Goal: Task Accomplishment & Management: Manage account settings

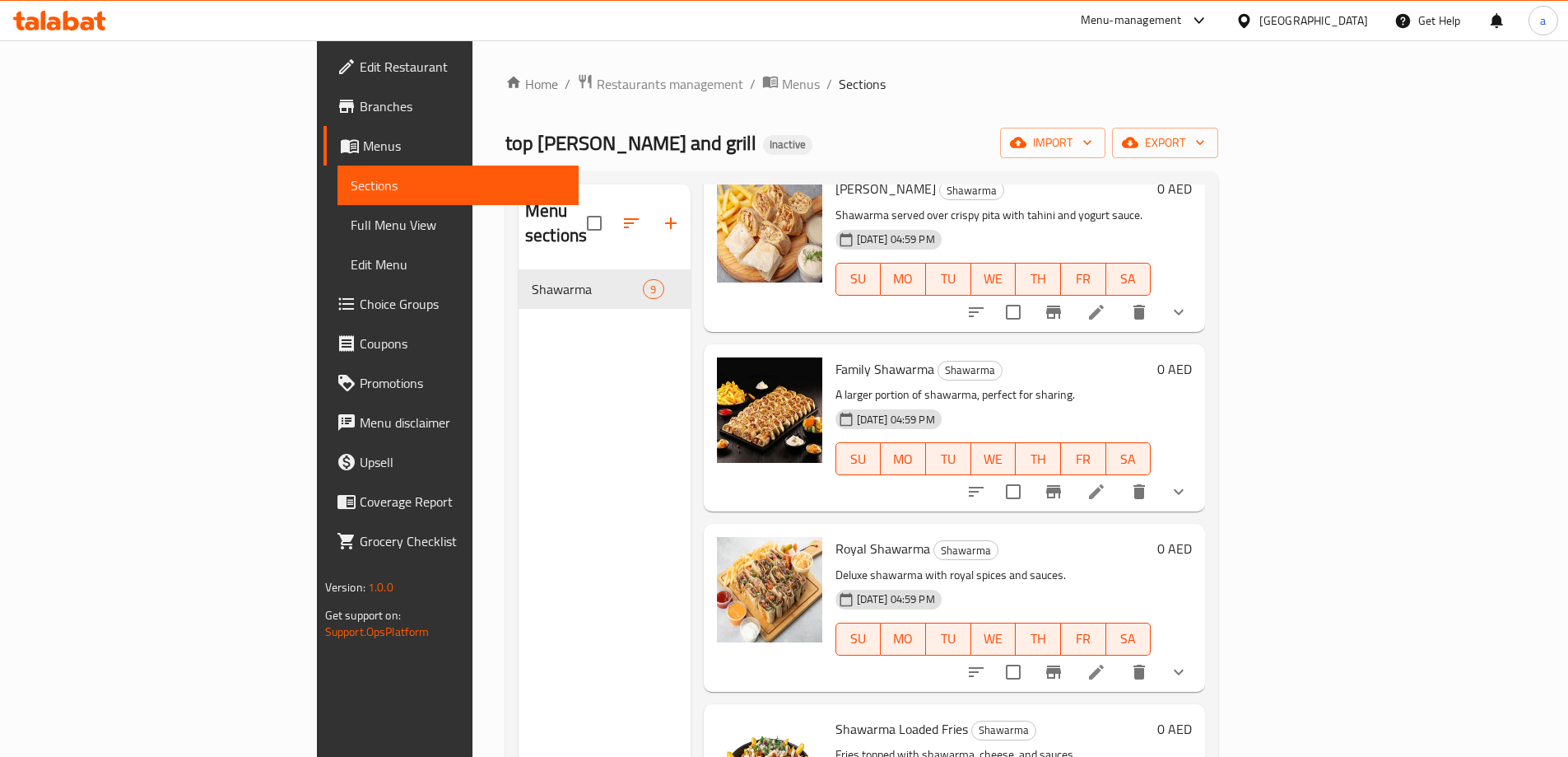
scroll to position [903, 0]
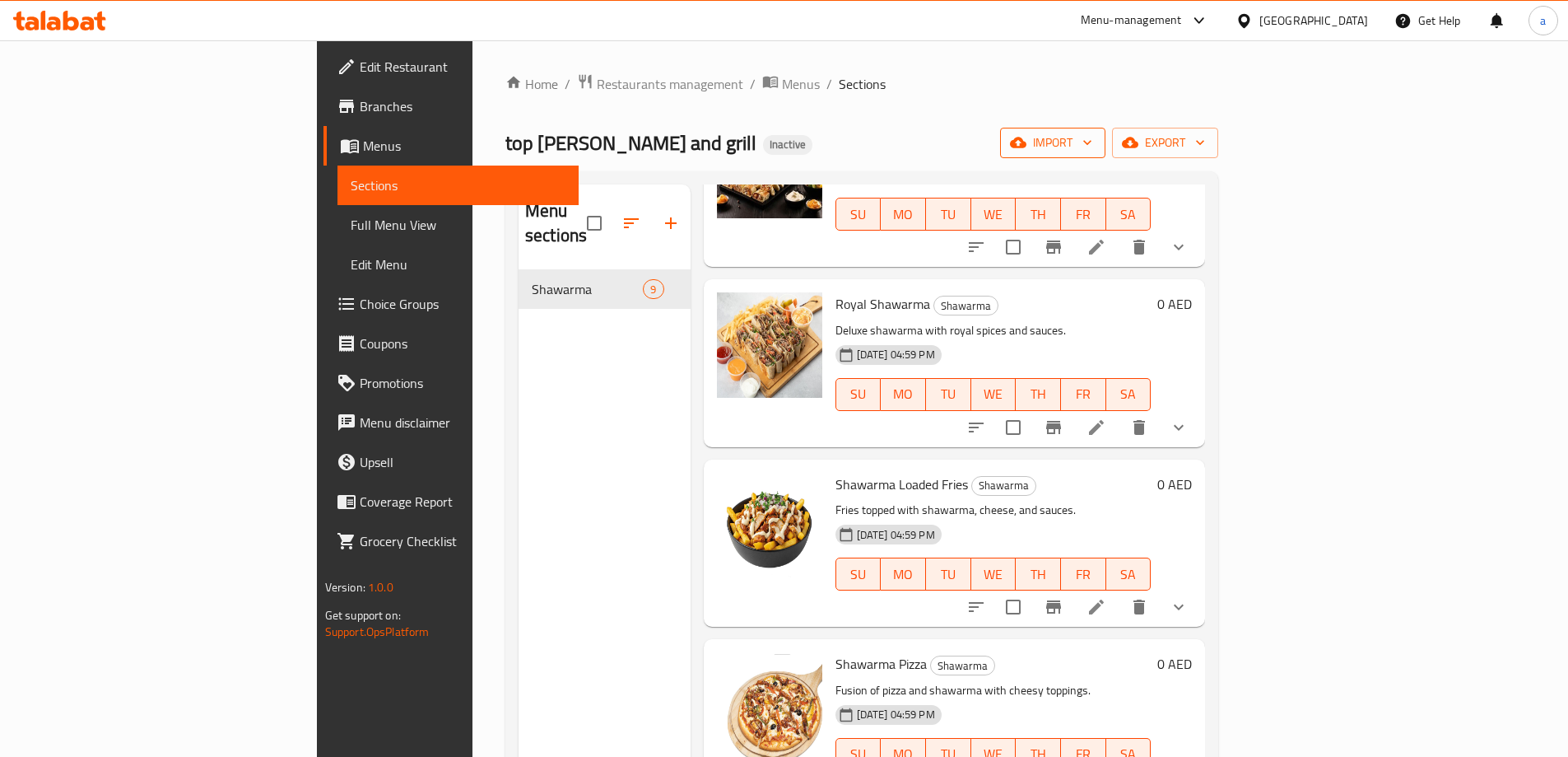
click at [1093, 149] on span "import" at bounding box center [1052, 143] width 79 height 21
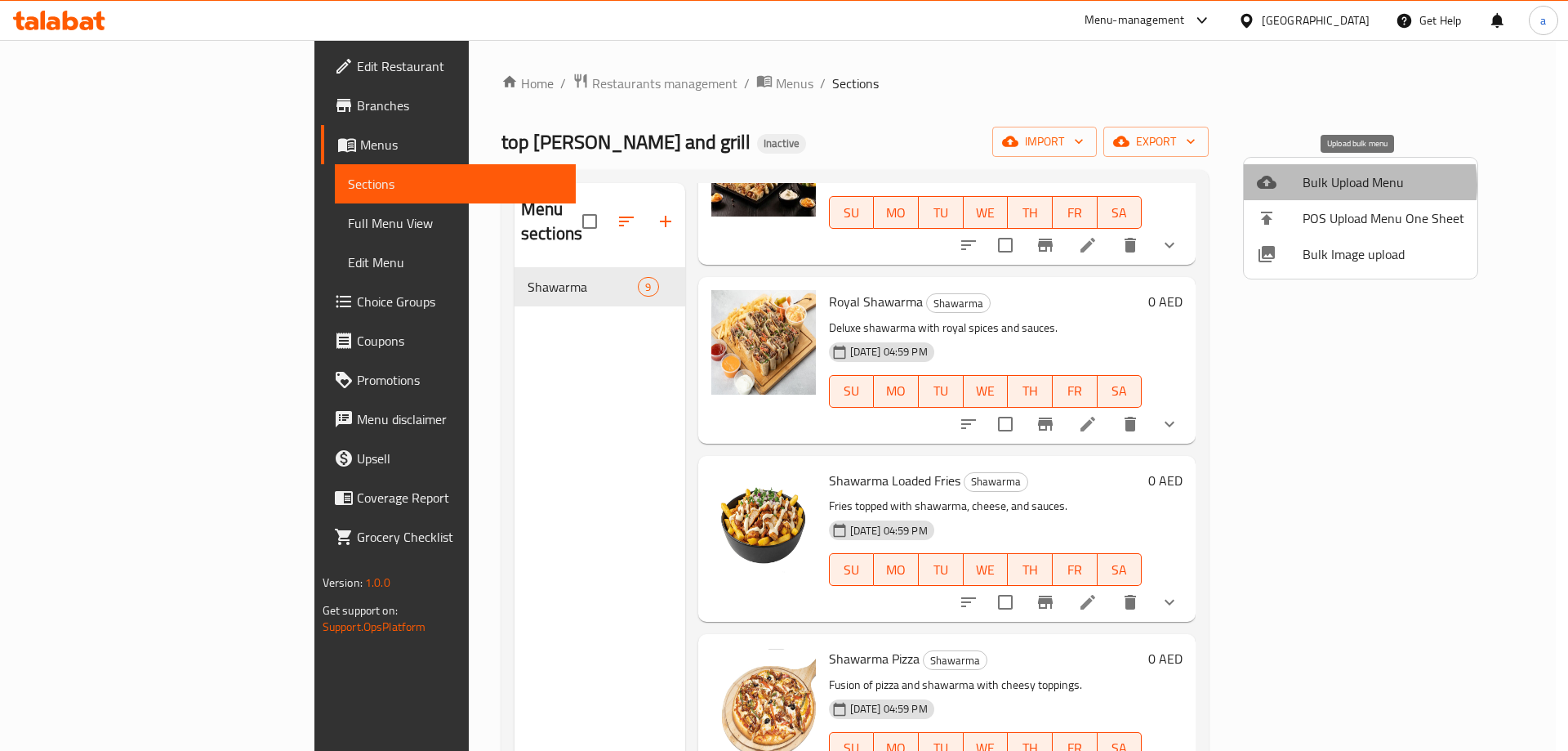
click at [1352, 184] on span "Bulk Upload Menu" at bounding box center [1384, 182] width 162 height 20
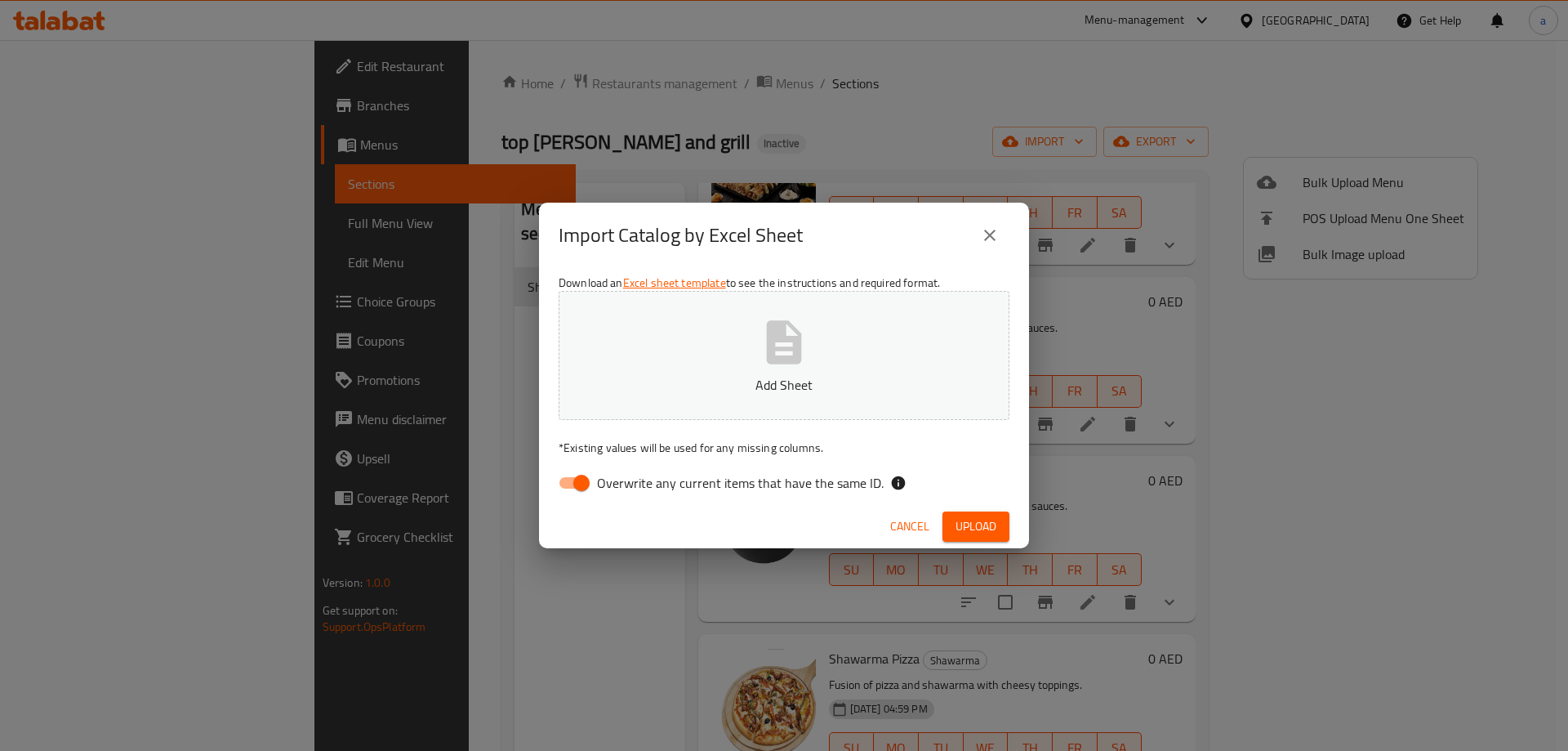
click at [745, 385] on p "Add Sheet" at bounding box center [784, 384] width 400 height 20
click at [573, 479] on input "Overwrite any current items that have the same ID." at bounding box center [581, 482] width 93 height 31
checkbox input "false"
click at [973, 522] on span "Upload" at bounding box center [975, 527] width 40 height 21
click at [895, 375] on p "Sufra-c41f19a1-aed5-452a-a29d-79f22f9b8a46-Menu (1).xlsx" at bounding box center [784, 384] width 400 height 20
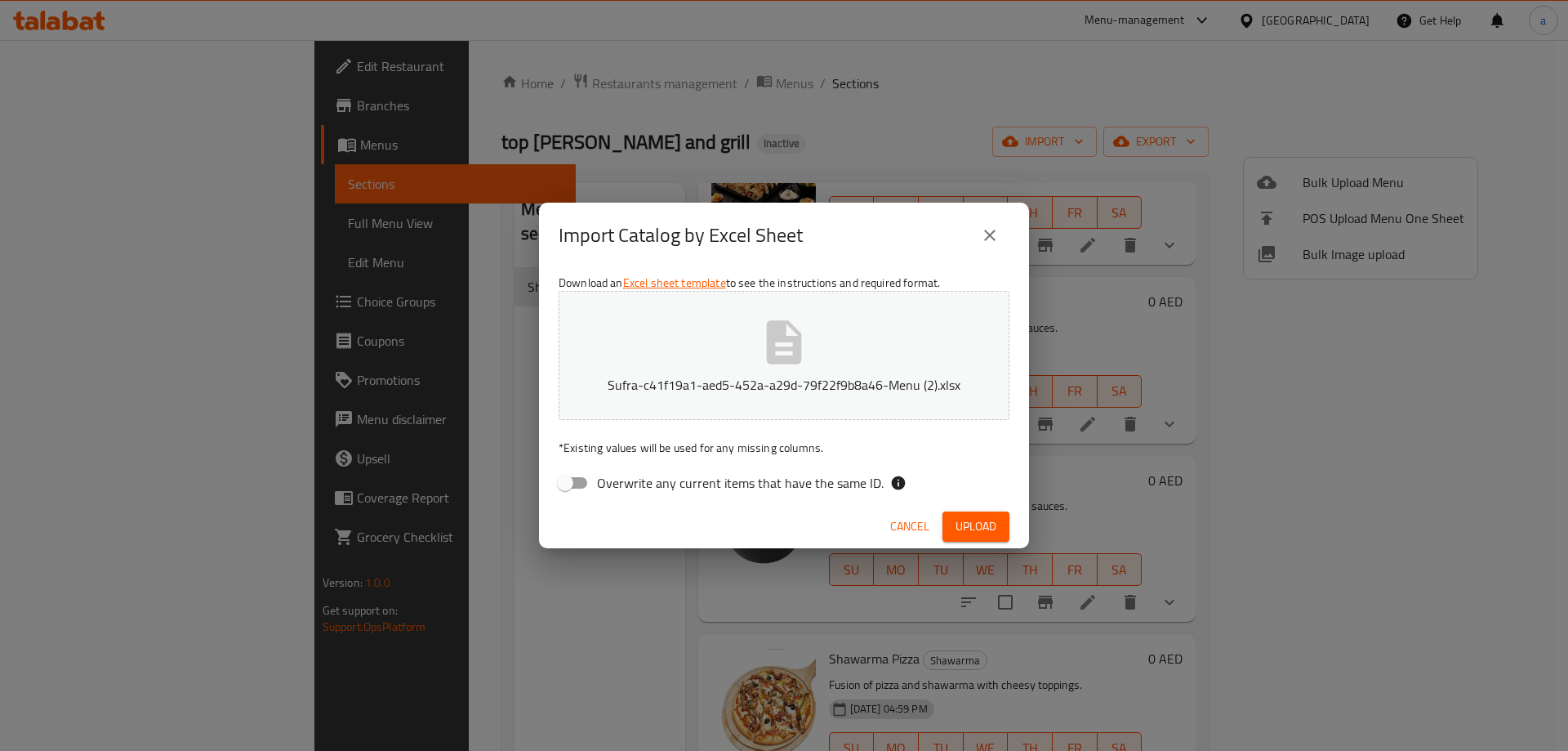
click at [982, 522] on span "Upload" at bounding box center [975, 527] width 40 height 21
click at [891, 357] on button "Sufra-c41f19a1-aed5-452a-a29d-79f22f9b8a46-Menu (2).xlsx" at bounding box center [784, 355] width 451 height 129
click at [993, 529] on span "Upload" at bounding box center [975, 527] width 40 height 21
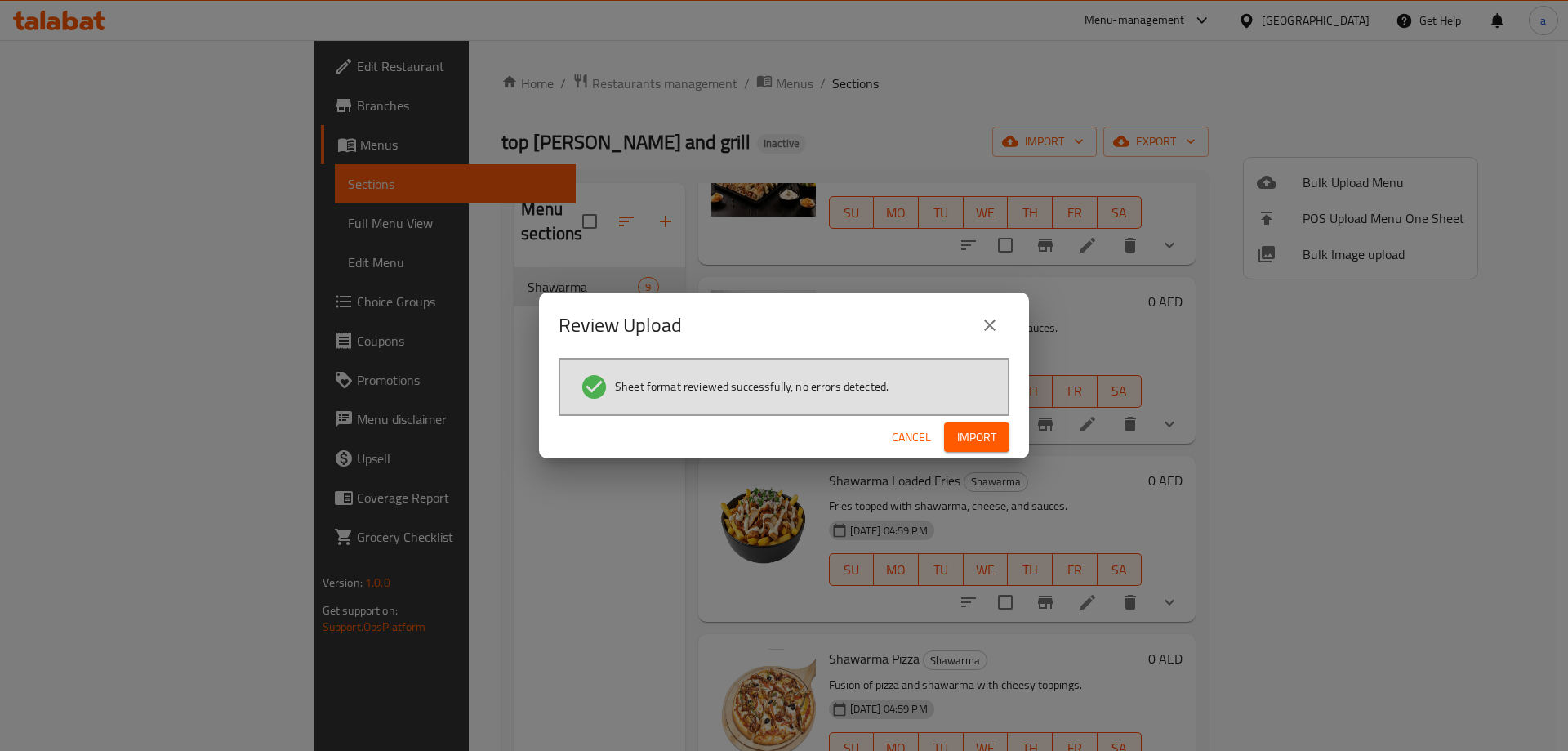
click at [996, 442] on span "Import" at bounding box center [977, 438] width 40 height 21
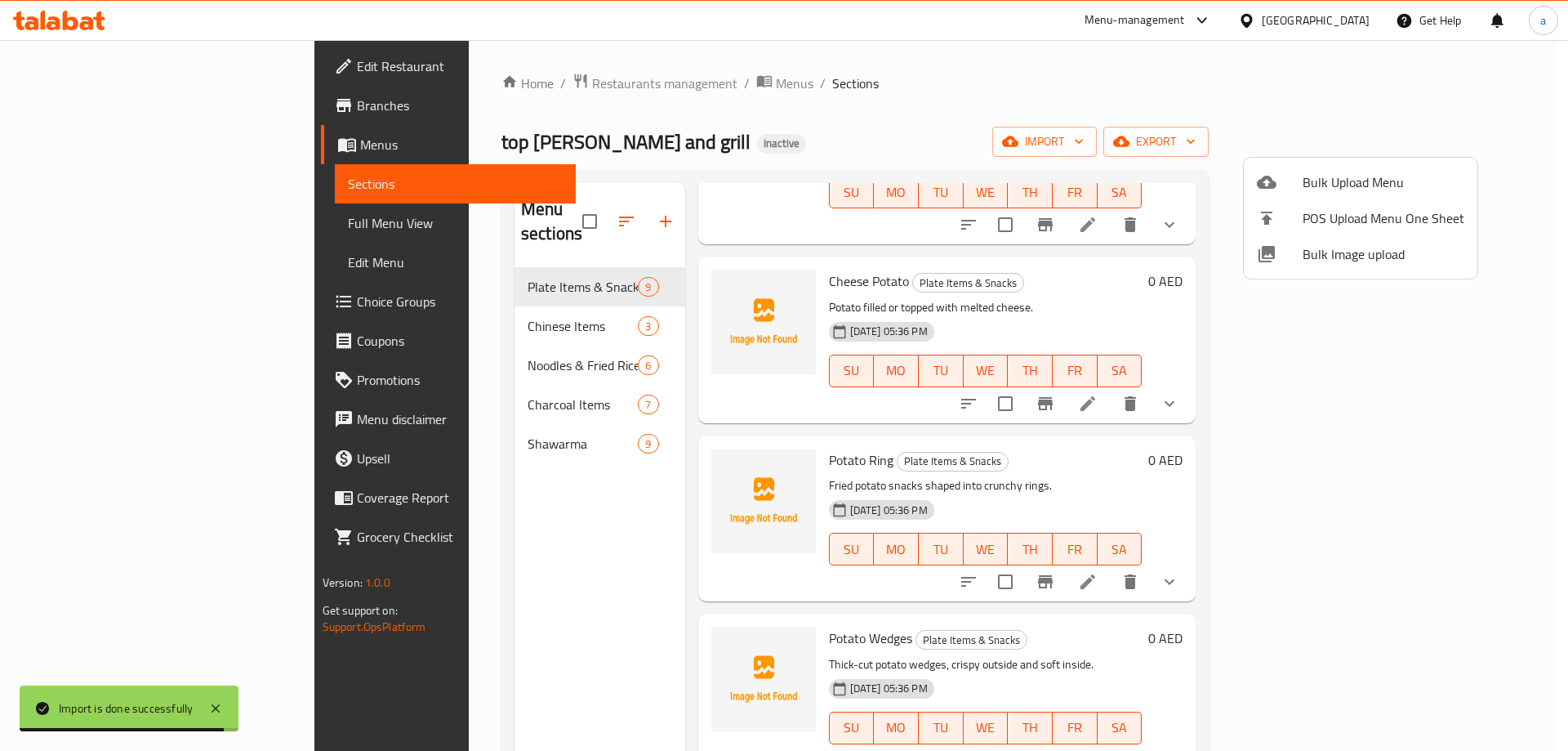
click at [845, 133] on div at bounding box center [784, 376] width 1568 height 751
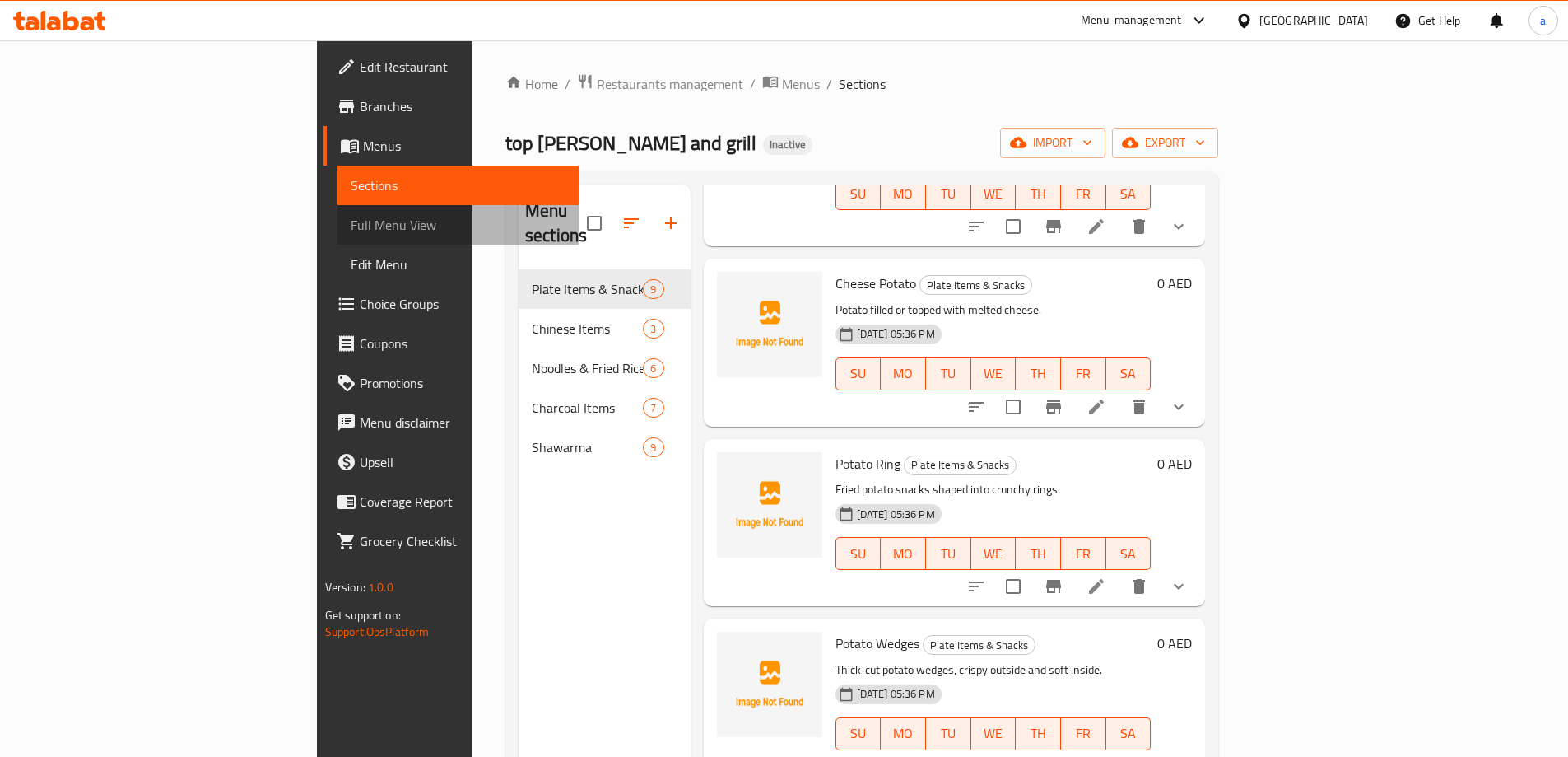
click at [351, 221] on span "Full Menu View" at bounding box center [458, 225] width 215 height 20
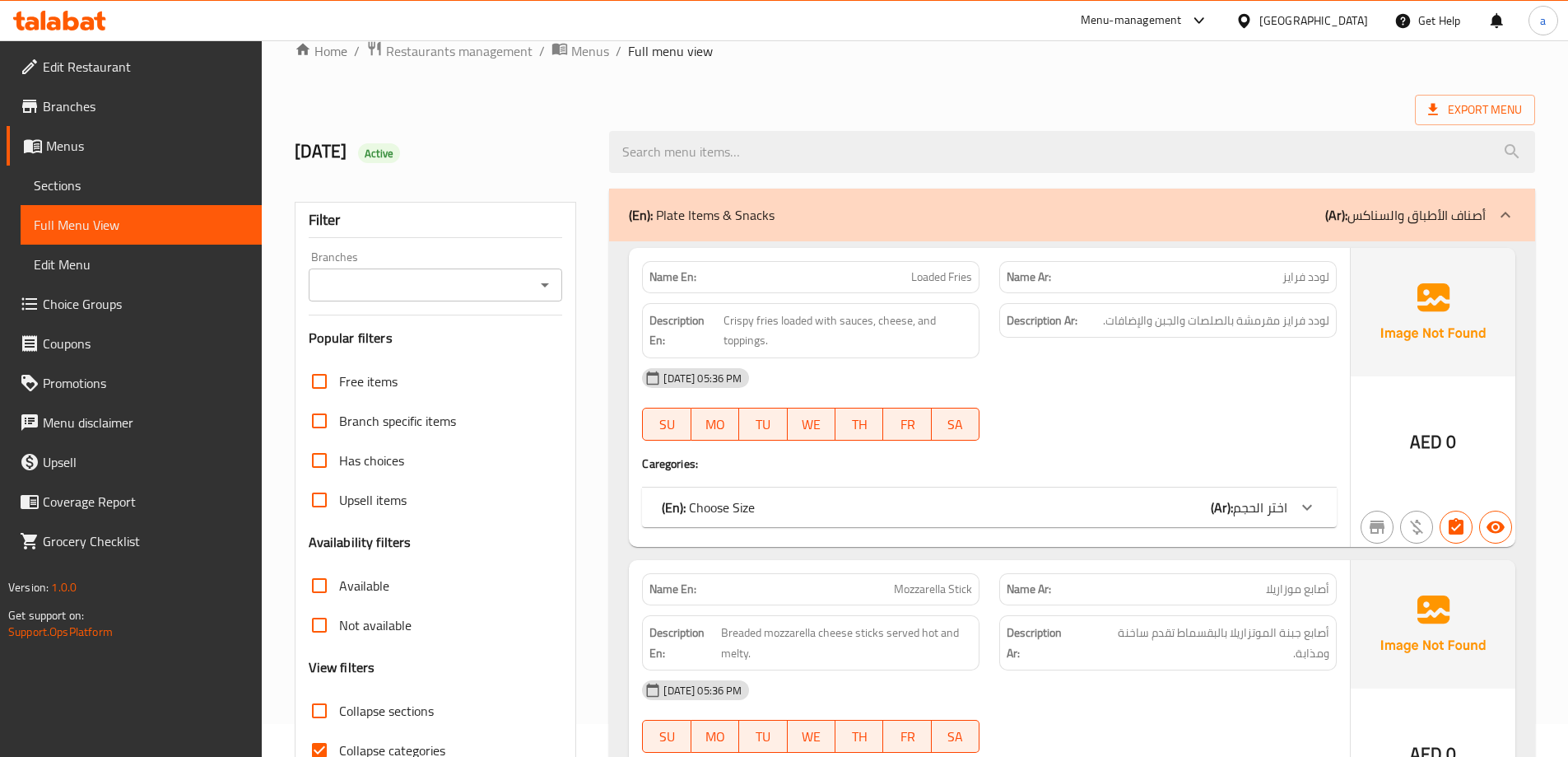
scroll to position [83, 0]
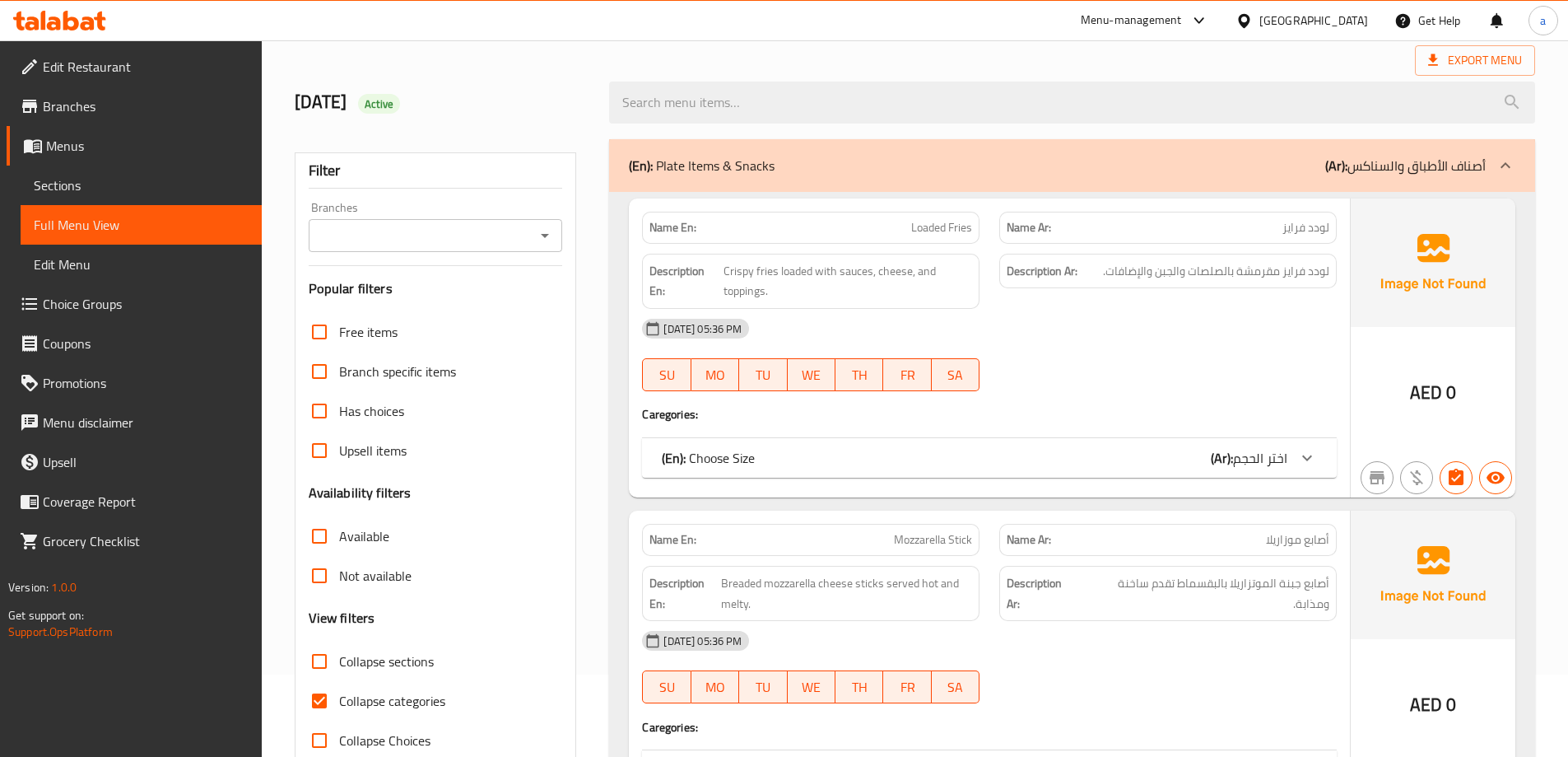
click at [377, 694] on span "Collapse categories" at bounding box center [393, 700] width 106 height 20
click at [340, 694] on input "Collapse categories" at bounding box center [320, 701] width 40 height 40
checkbox input "false"
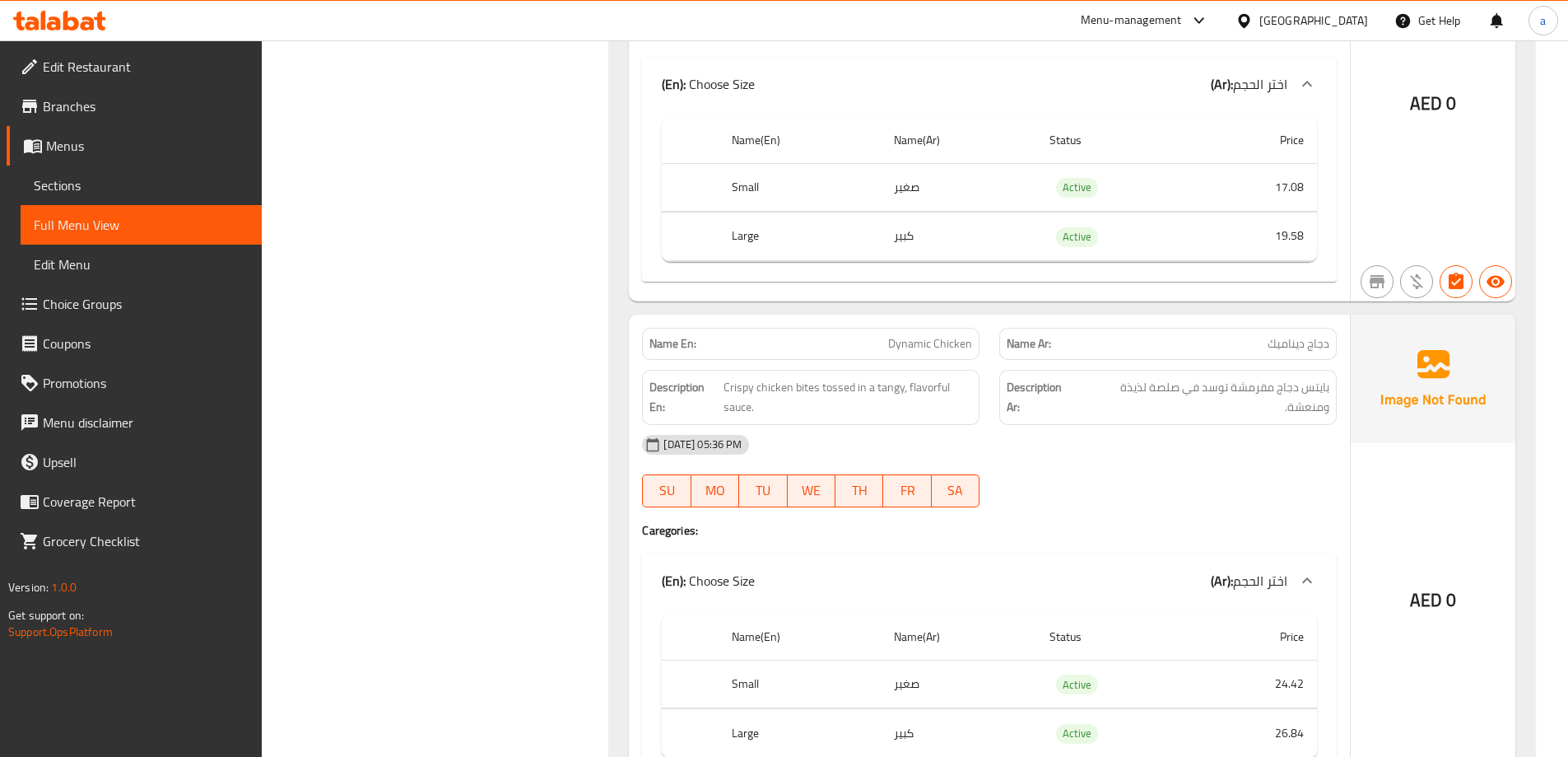
scroll to position [1564, 0]
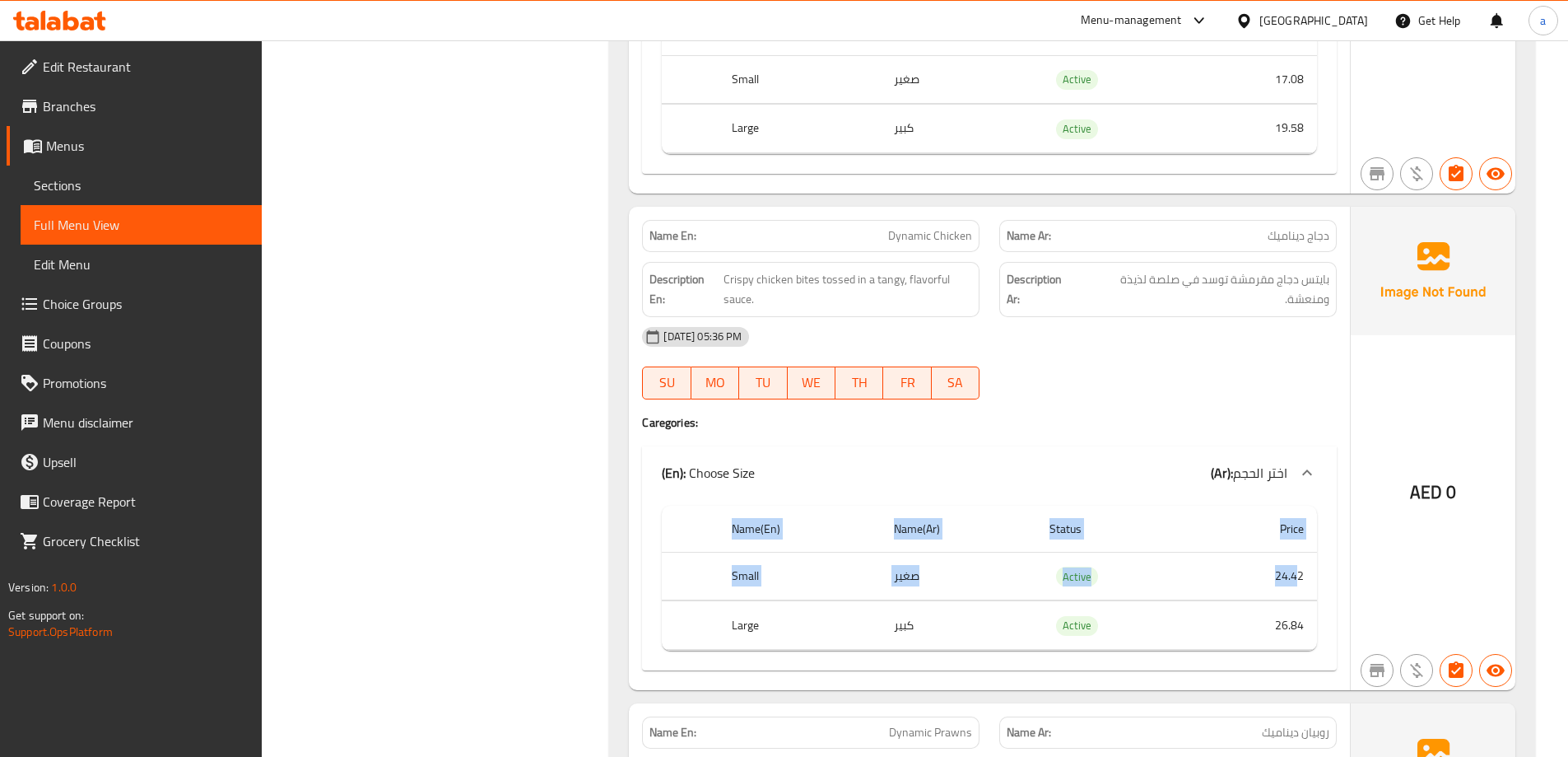
drag, startPoint x: 1301, startPoint y: 574, endPoint x: 1329, endPoint y: 574, distance: 28.0
click at [121, 179] on span "Sections" at bounding box center [141, 185] width 215 height 20
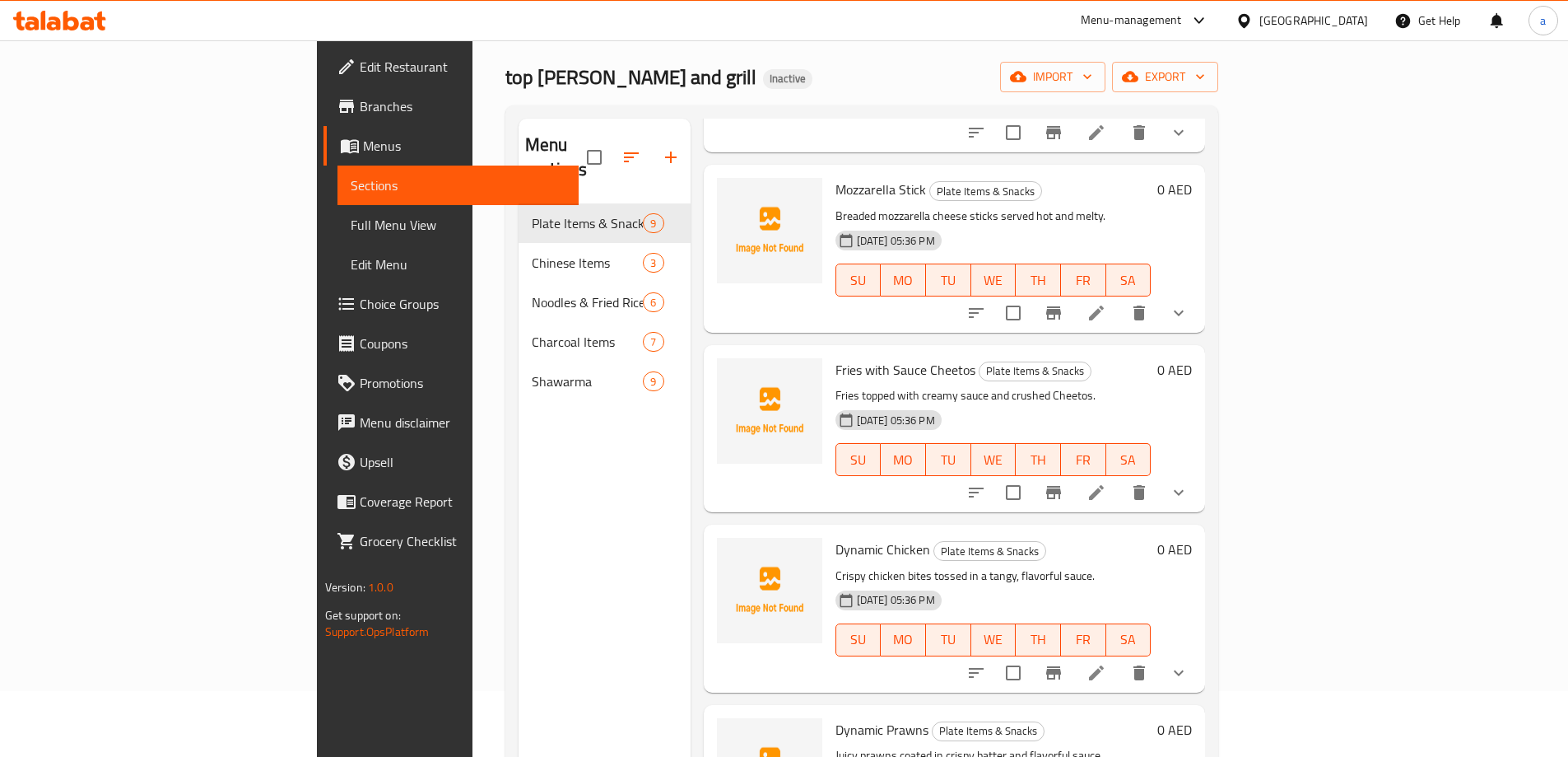
scroll to position [412, 0]
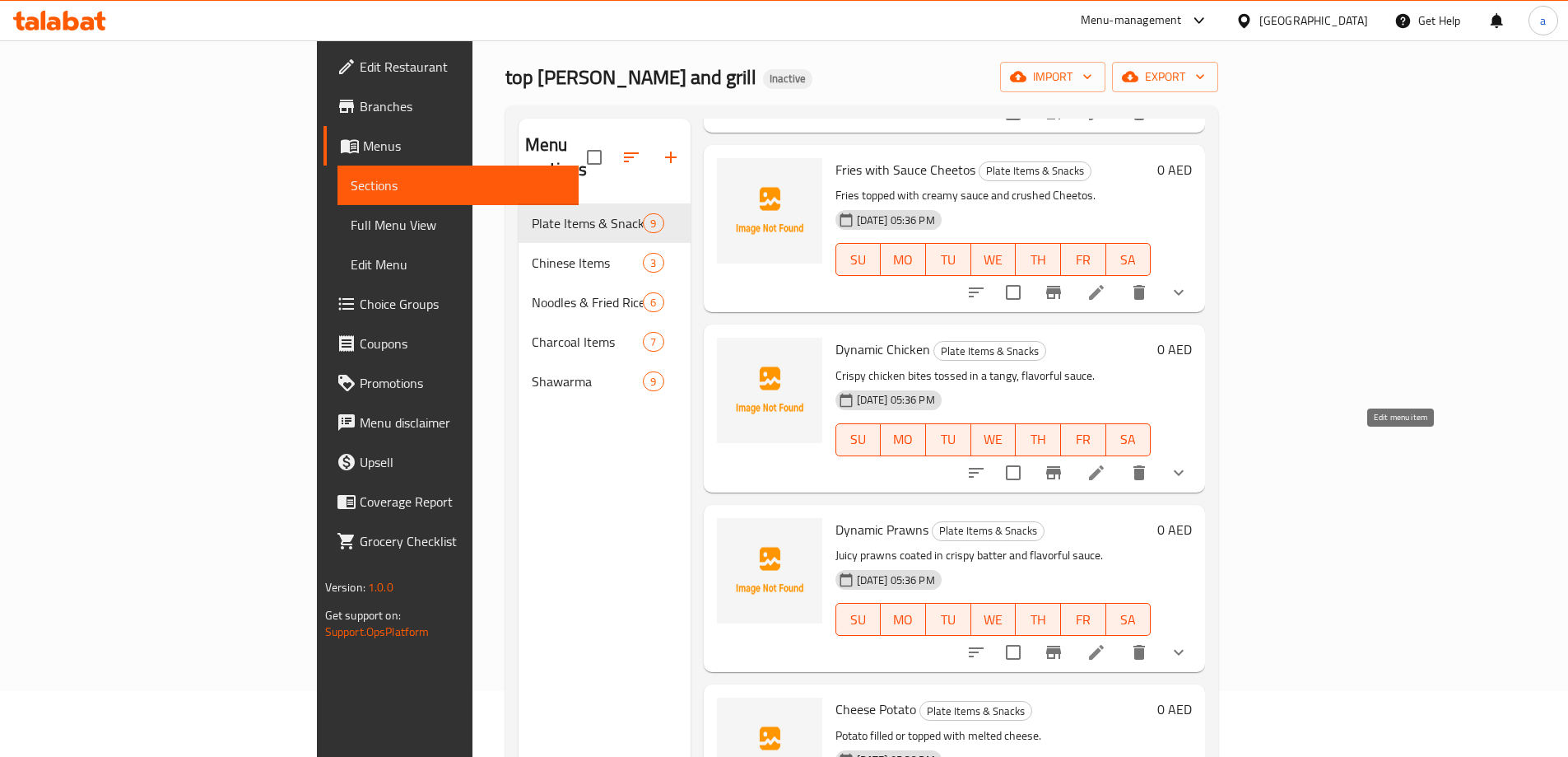
click at [1106, 463] on icon at bounding box center [1097, 472] width 20 height 20
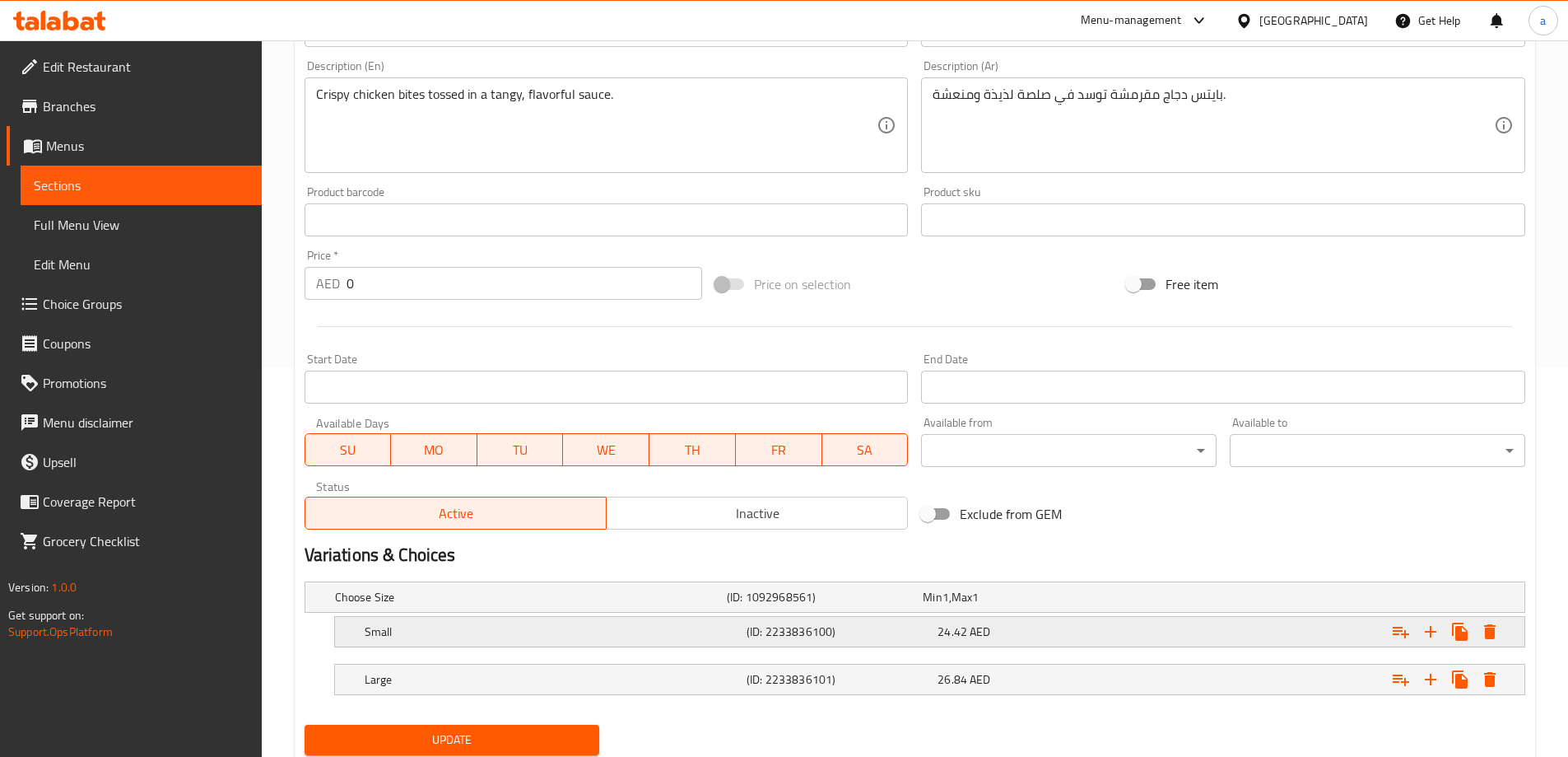
scroll to position [444, 0]
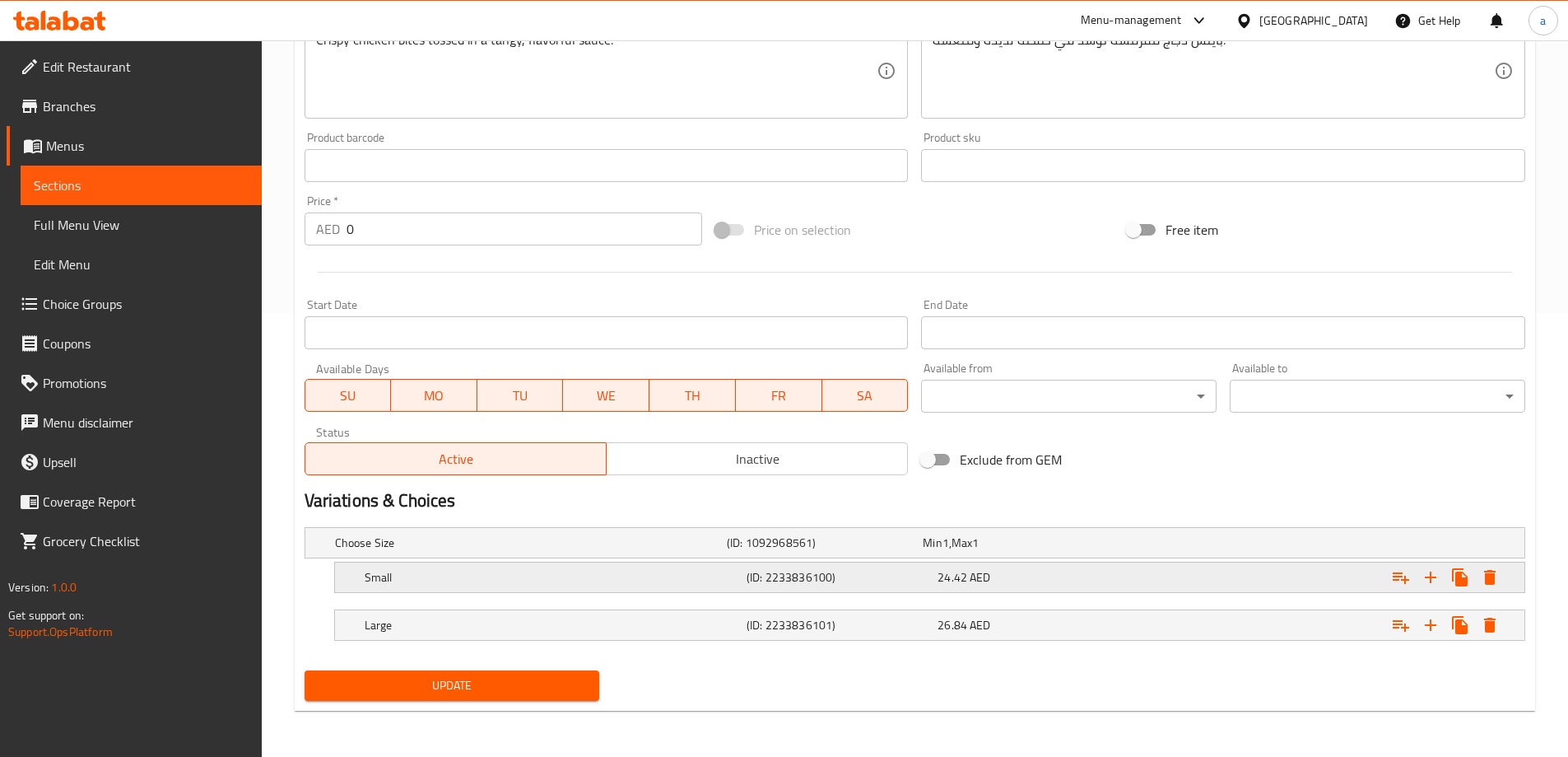
click at [999, 551] on div "24.42 AED" at bounding box center [1018, 542] width 190 height 16
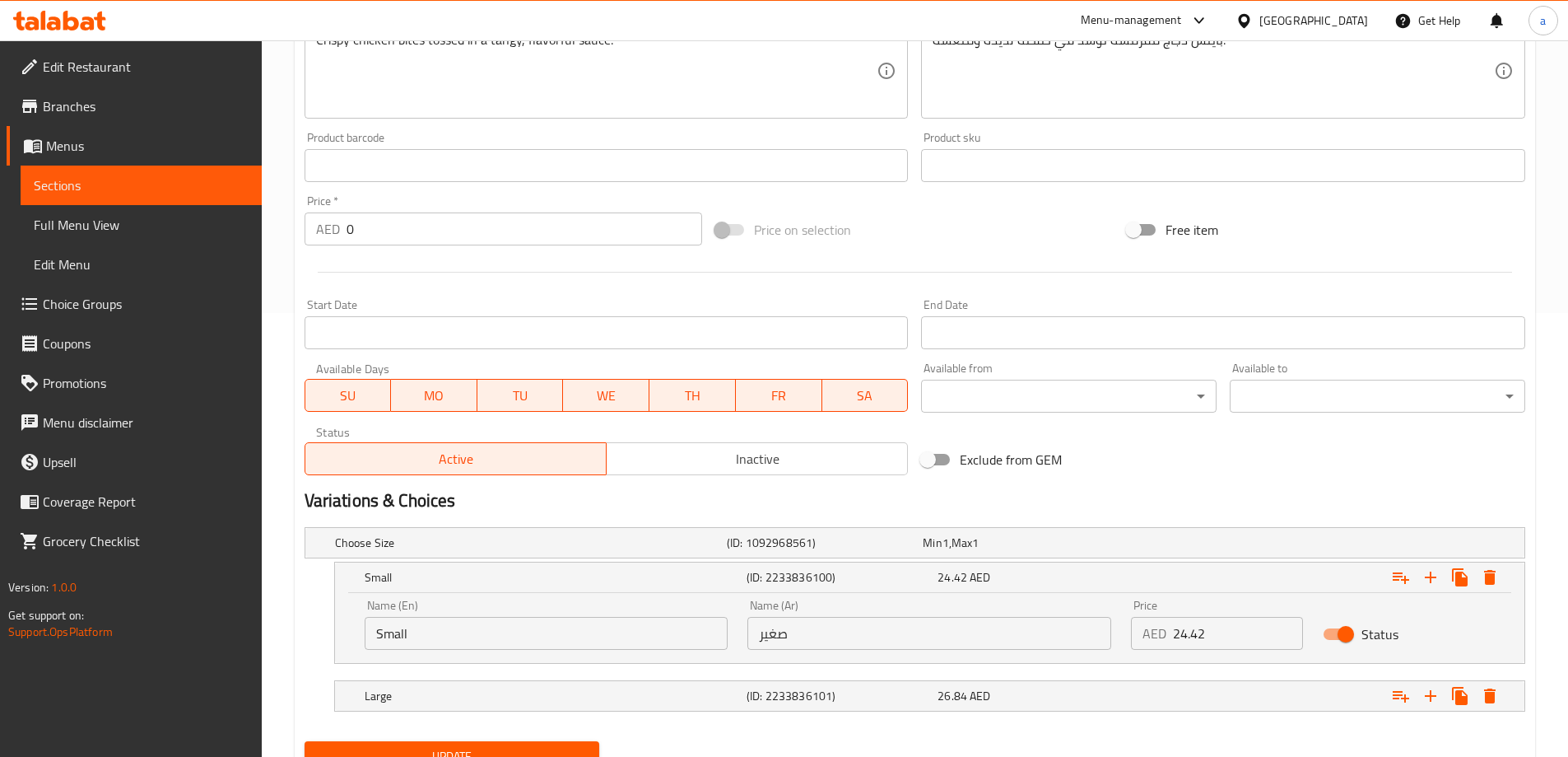
click at [1215, 628] on input "24.42" at bounding box center [1238, 633] width 130 height 33
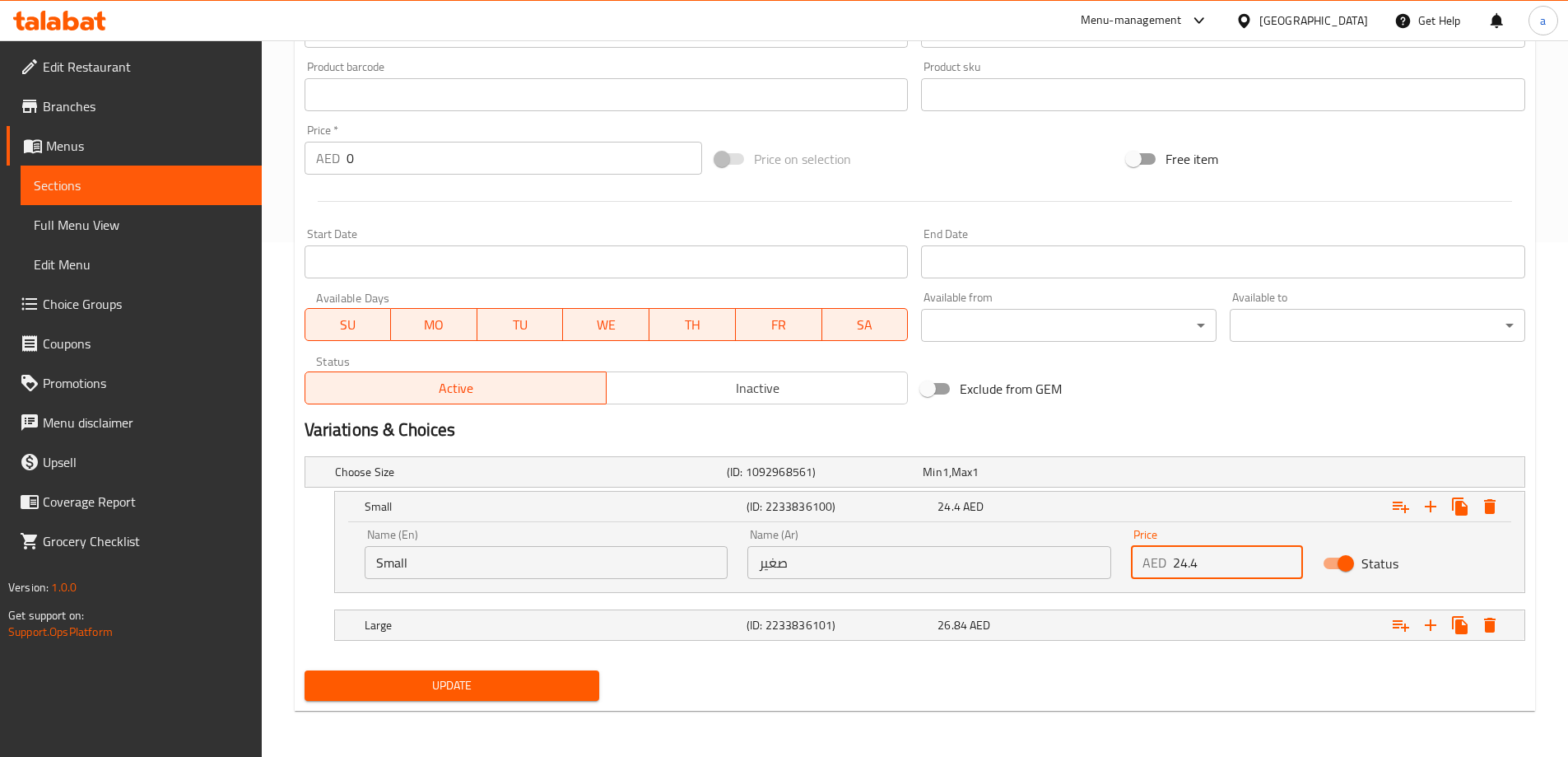
type input "24.4"
click at [454, 687] on span "Update" at bounding box center [452, 686] width 269 height 21
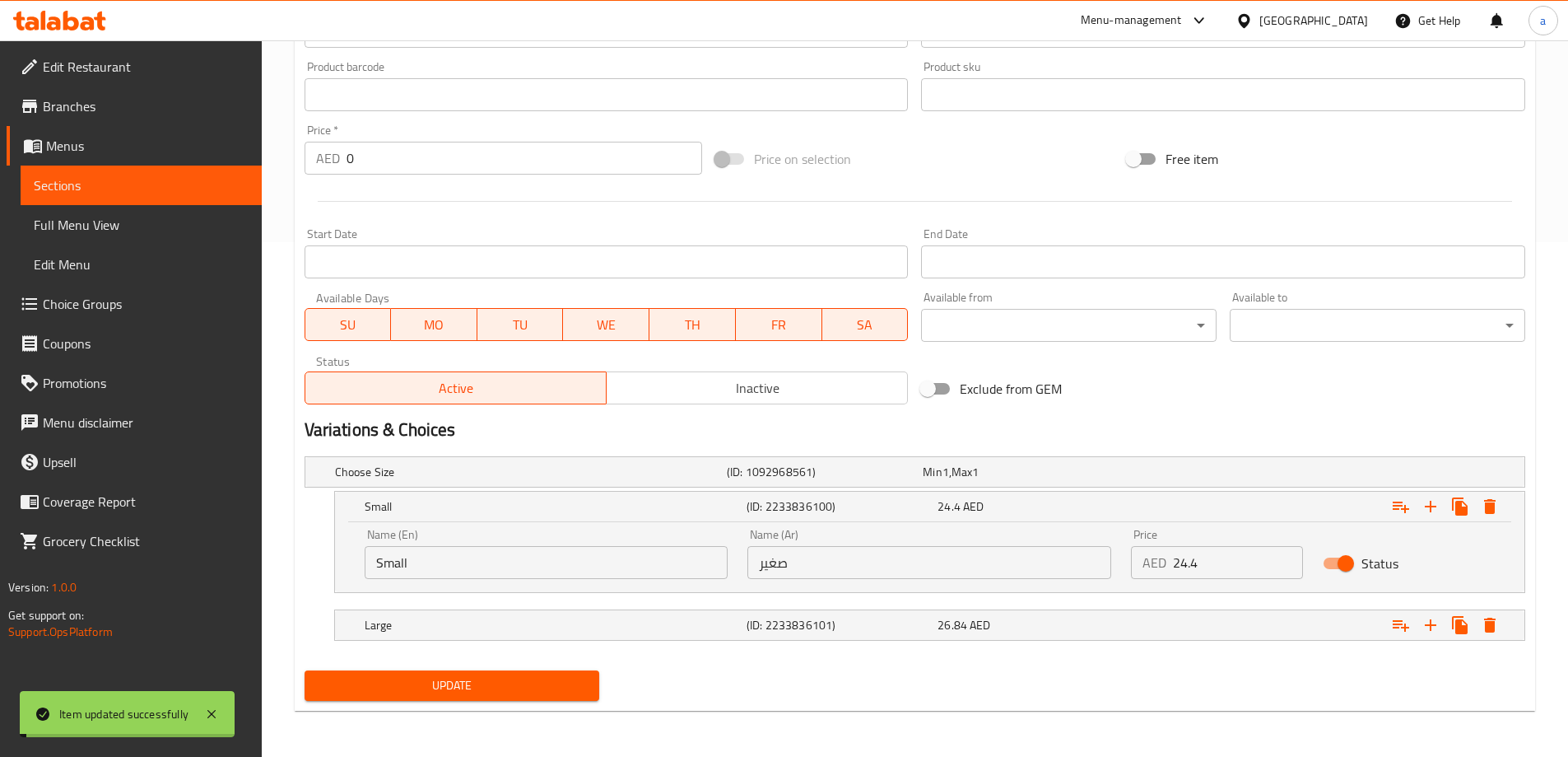
click at [147, 220] on span "Full Menu View" at bounding box center [141, 225] width 215 height 20
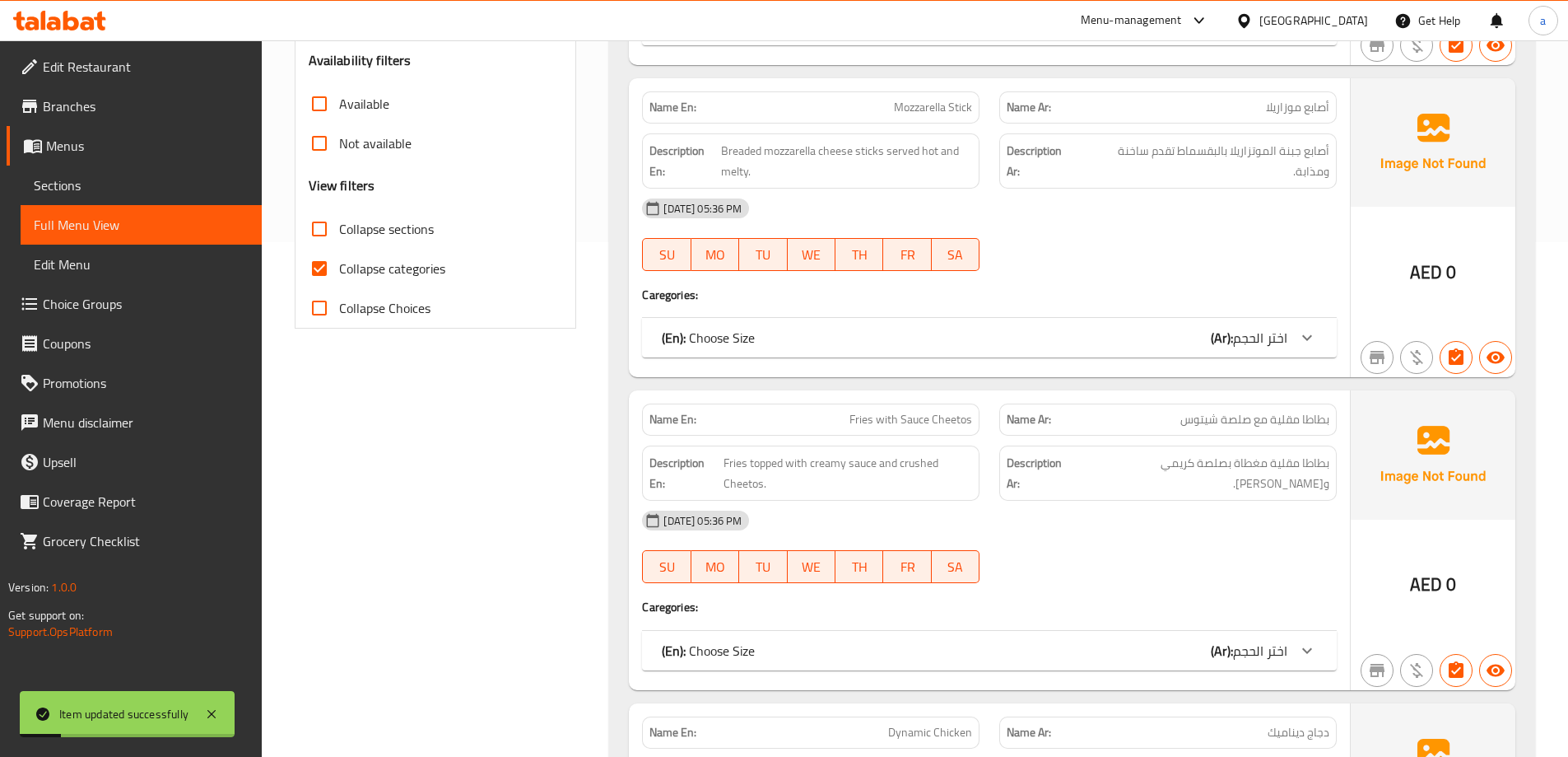
click at [415, 278] on span "Collapse categories" at bounding box center [393, 268] width 106 height 20
click at [340, 280] on input "Collapse categories" at bounding box center [320, 268] width 40 height 40
checkbox input "false"
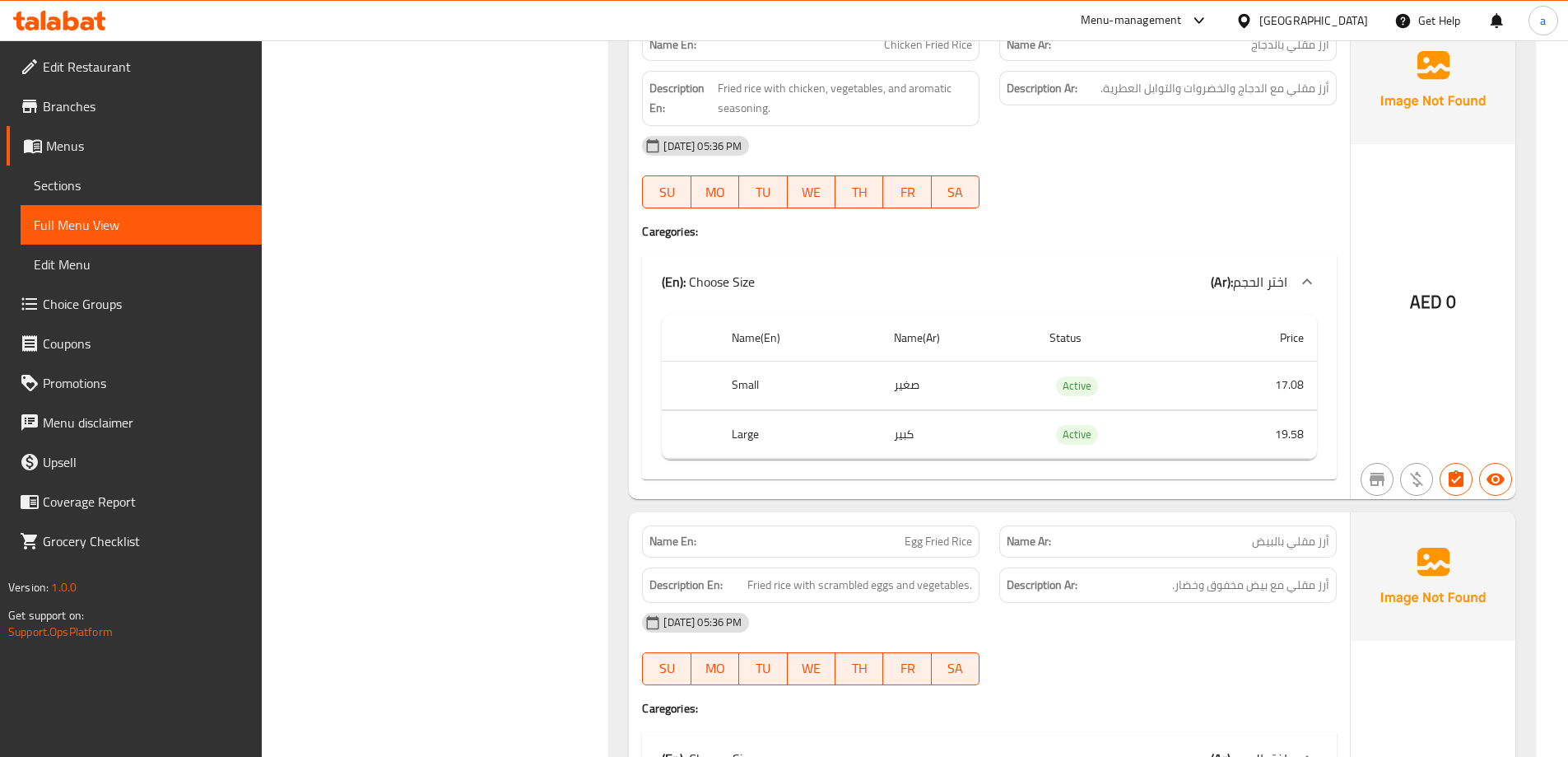
scroll to position [8171, 0]
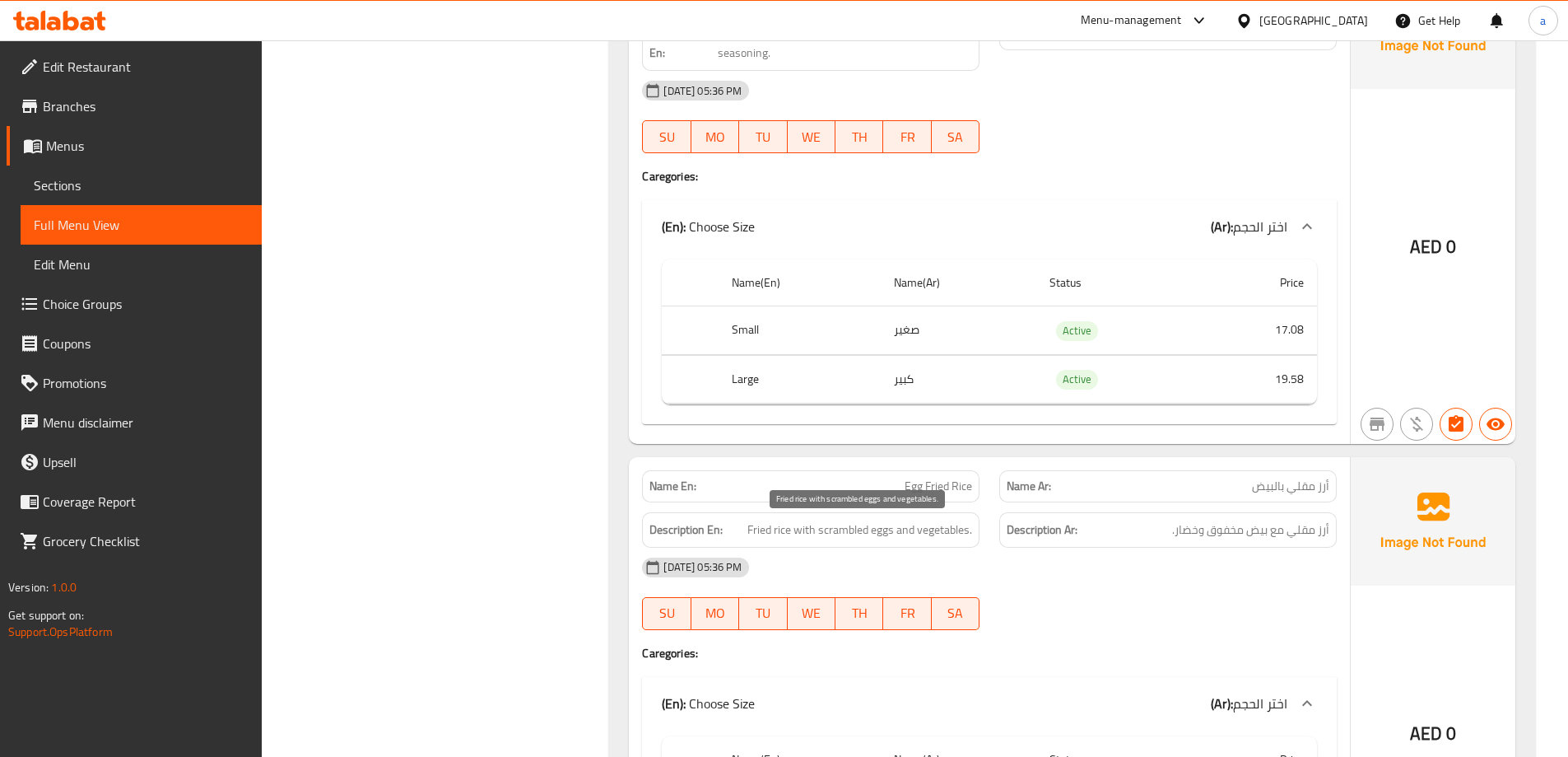
click at [841, 526] on span "Fried rice with scrambled eggs and vegetables." at bounding box center [859, 530] width 225 height 21
copy span "scrambled"
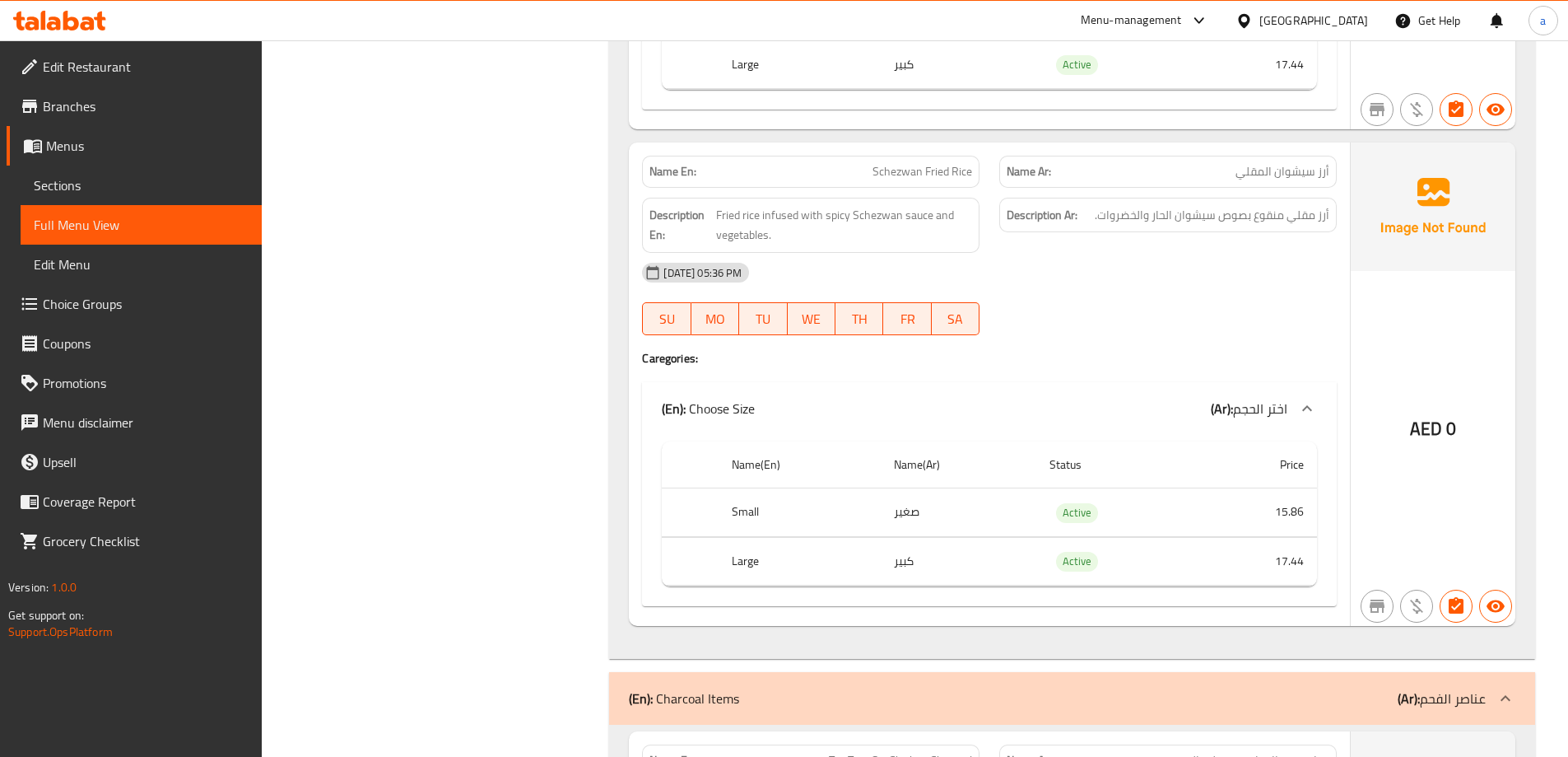
scroll to position [8830, 0]
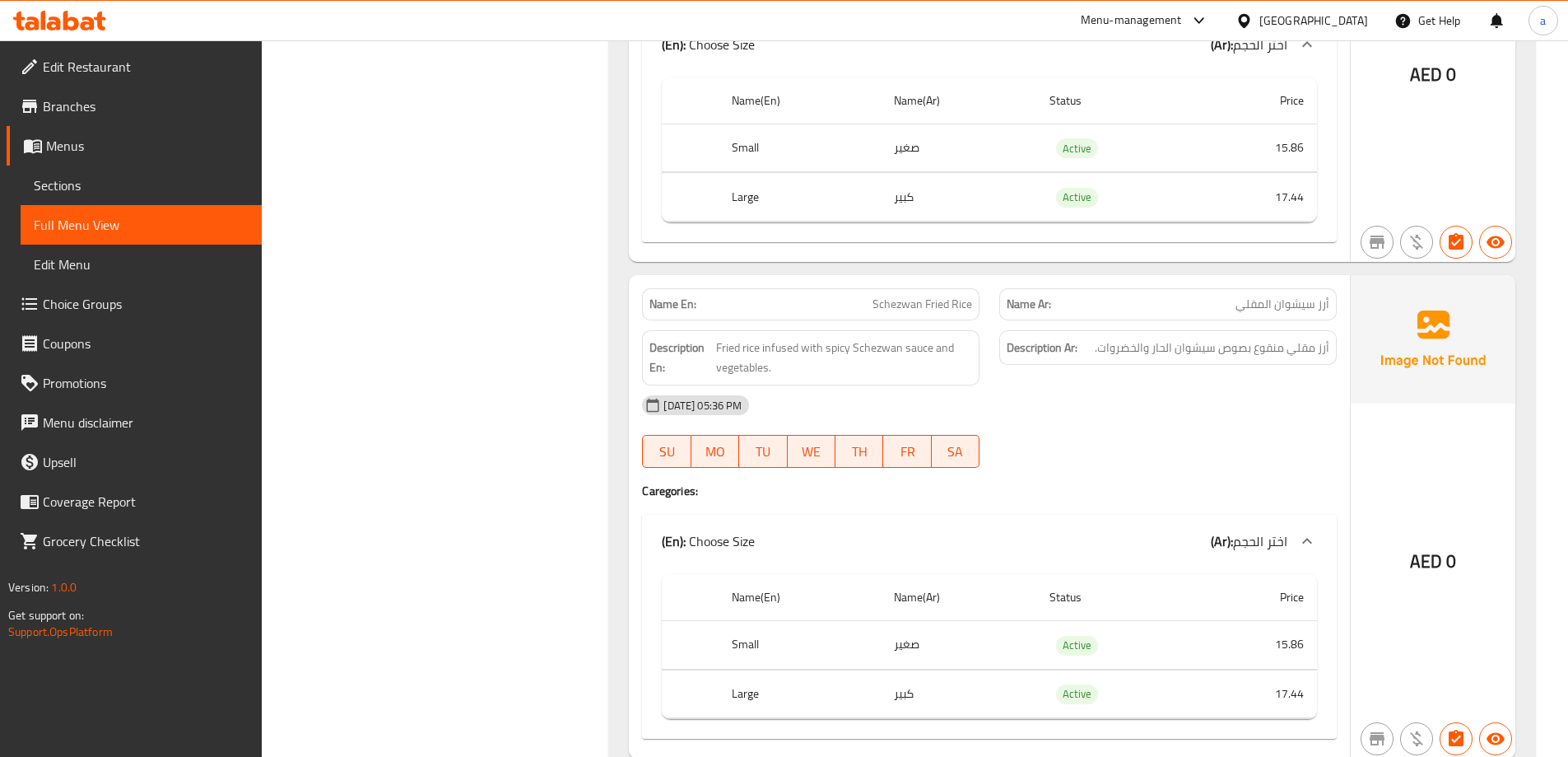
click at [106, 184] on span "Sections" at bounding box center [141, 185] width 215 height 20
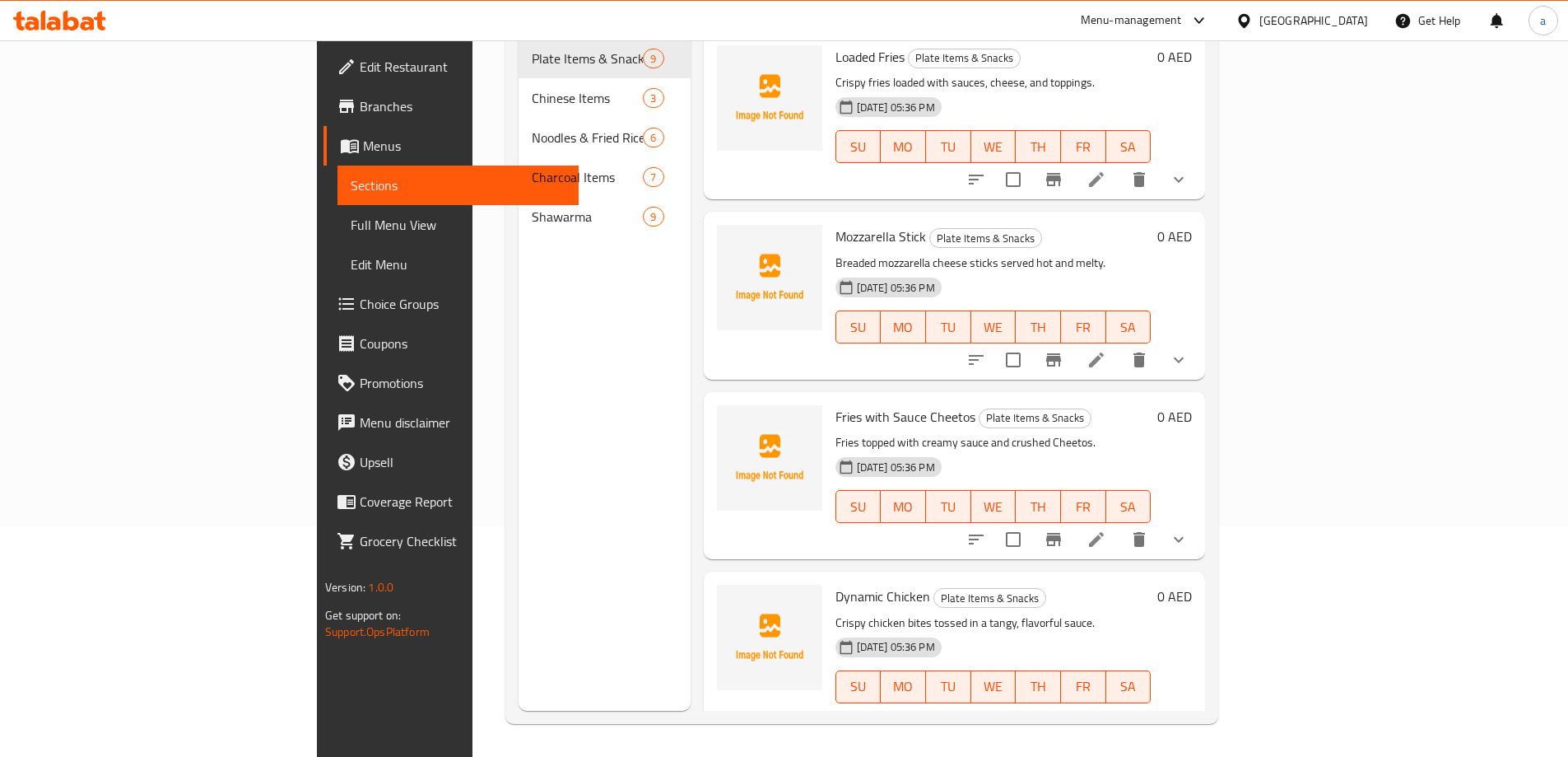
scroll to position [231, 0]
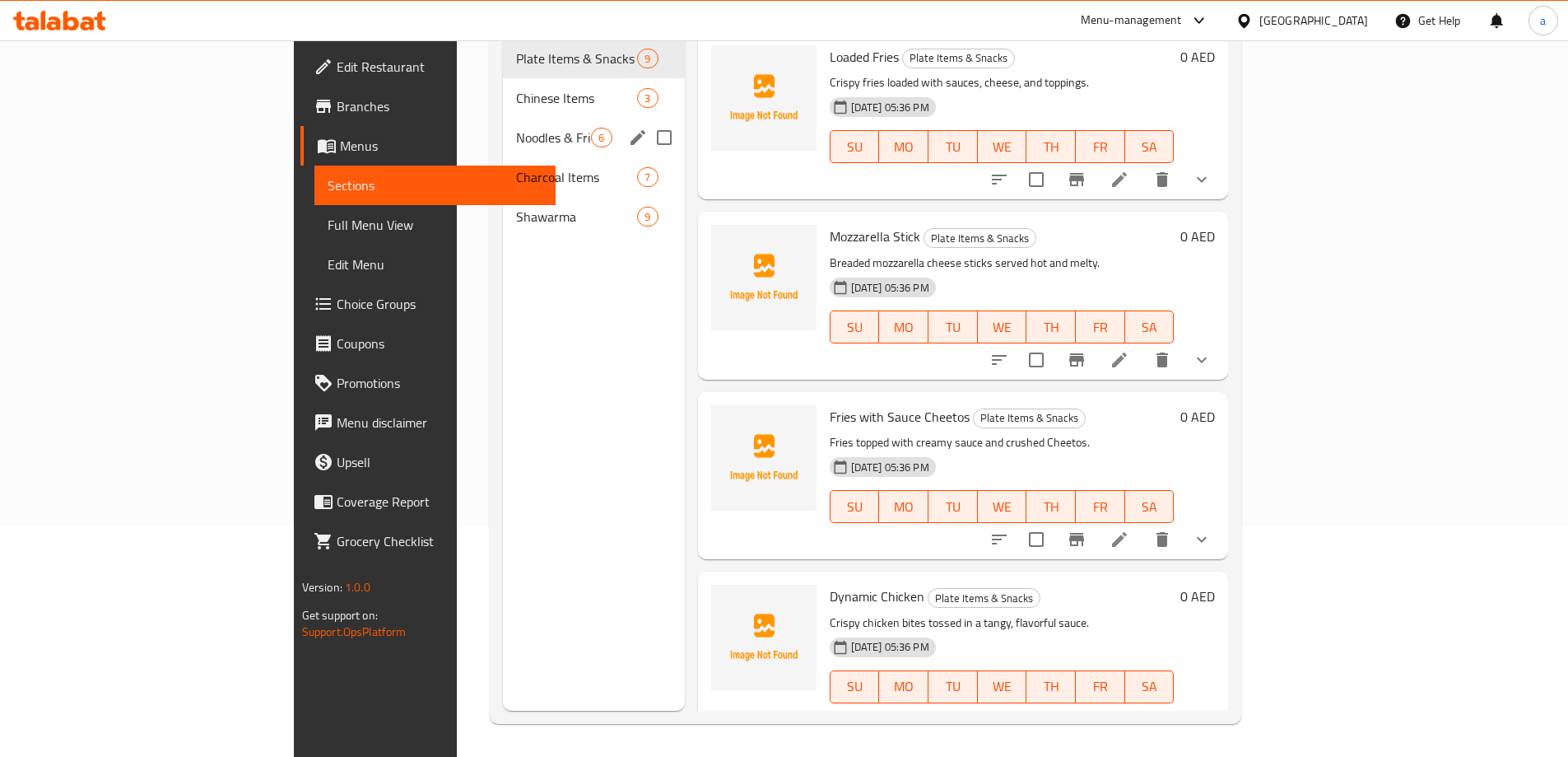
click at [516, 128] on span "Noodles & Fried Rice" at bounding box center [553, 138] width 75 height 20
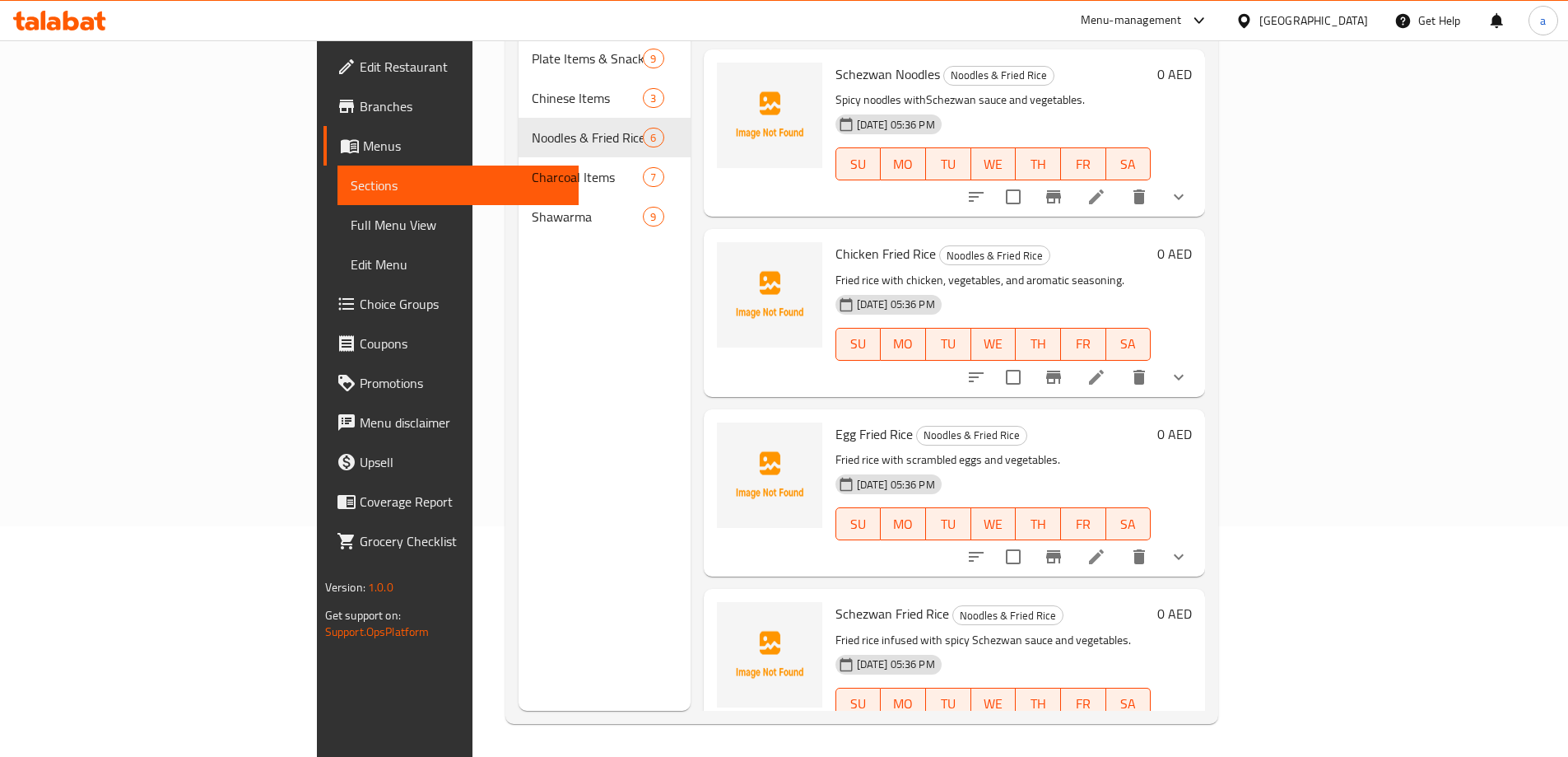
scroll to position [364, 0]
click at [1106, 726] on icon at bounding box center [1097, 735] width 20 height 20
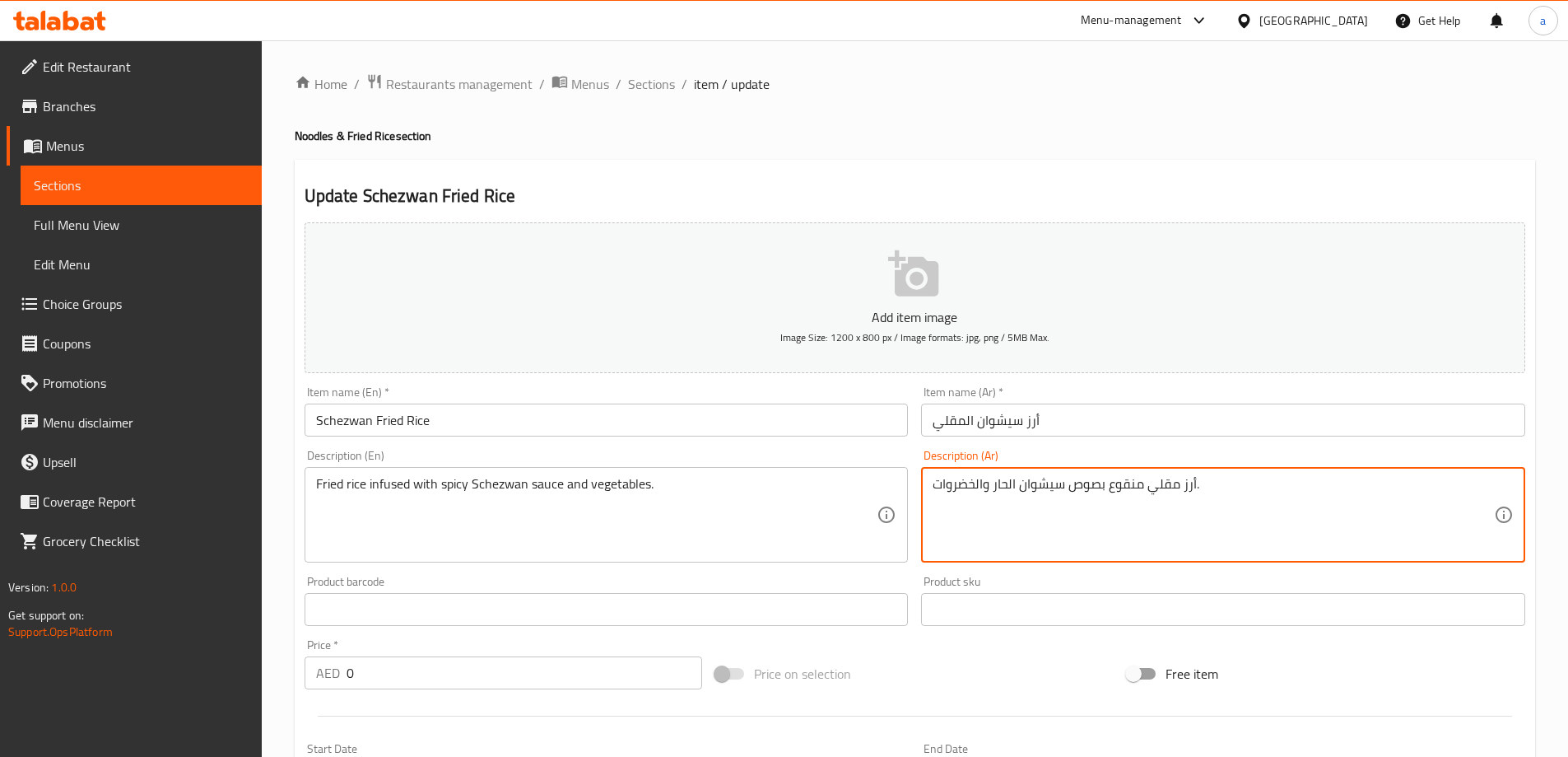
drag, startPoint x: 1071, startPoint y: 485, endPoint x: 1094, endPoint y: 506, distance: 31.1
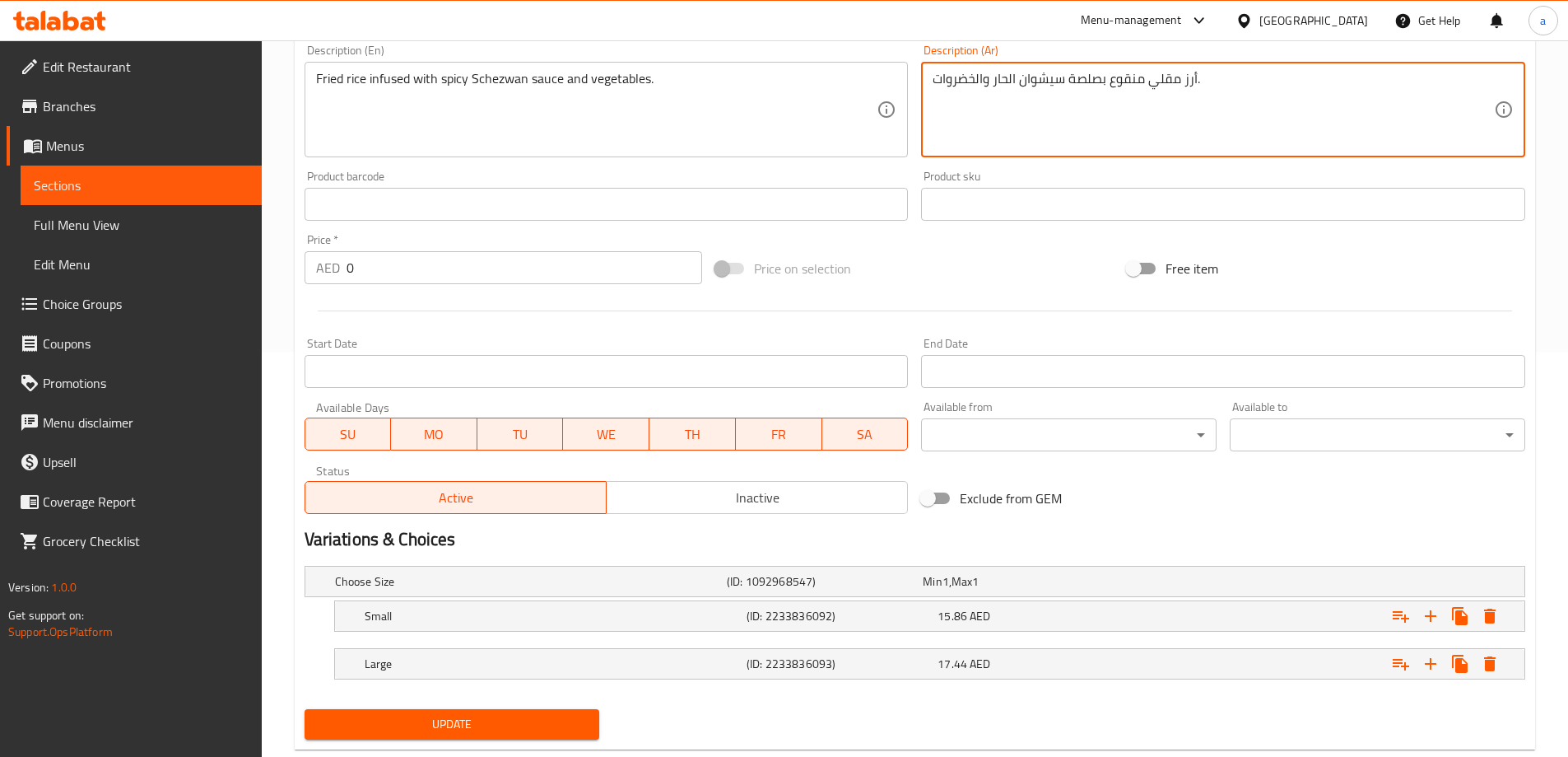
scroll to position [444, 0]
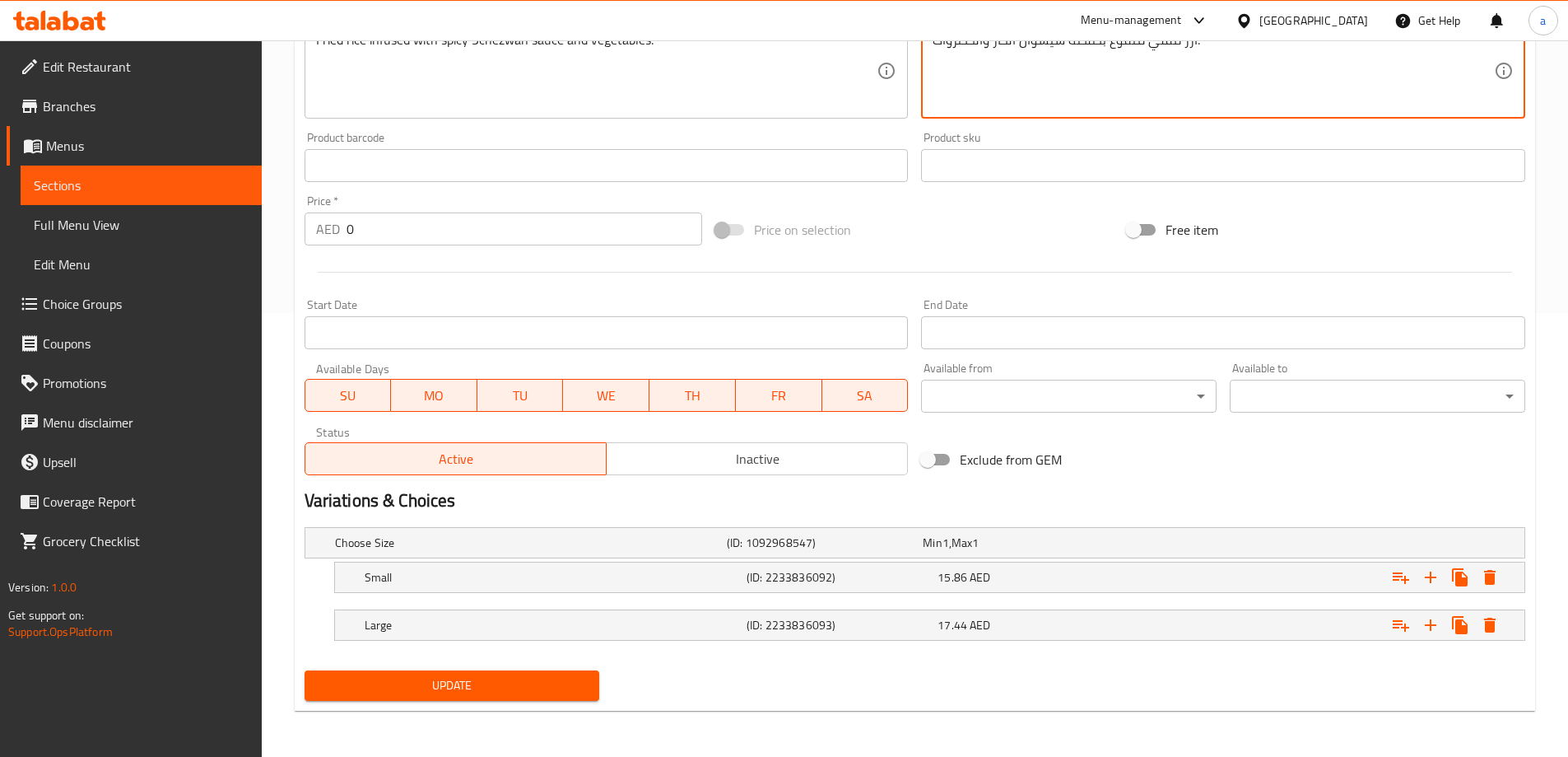
type textarea "أرز مقلي منقوع بصلصة سيشوان الحار والخضروات."
click at [520, 694] on span "Update" at bounding box center [452, 686] width 269 height 21
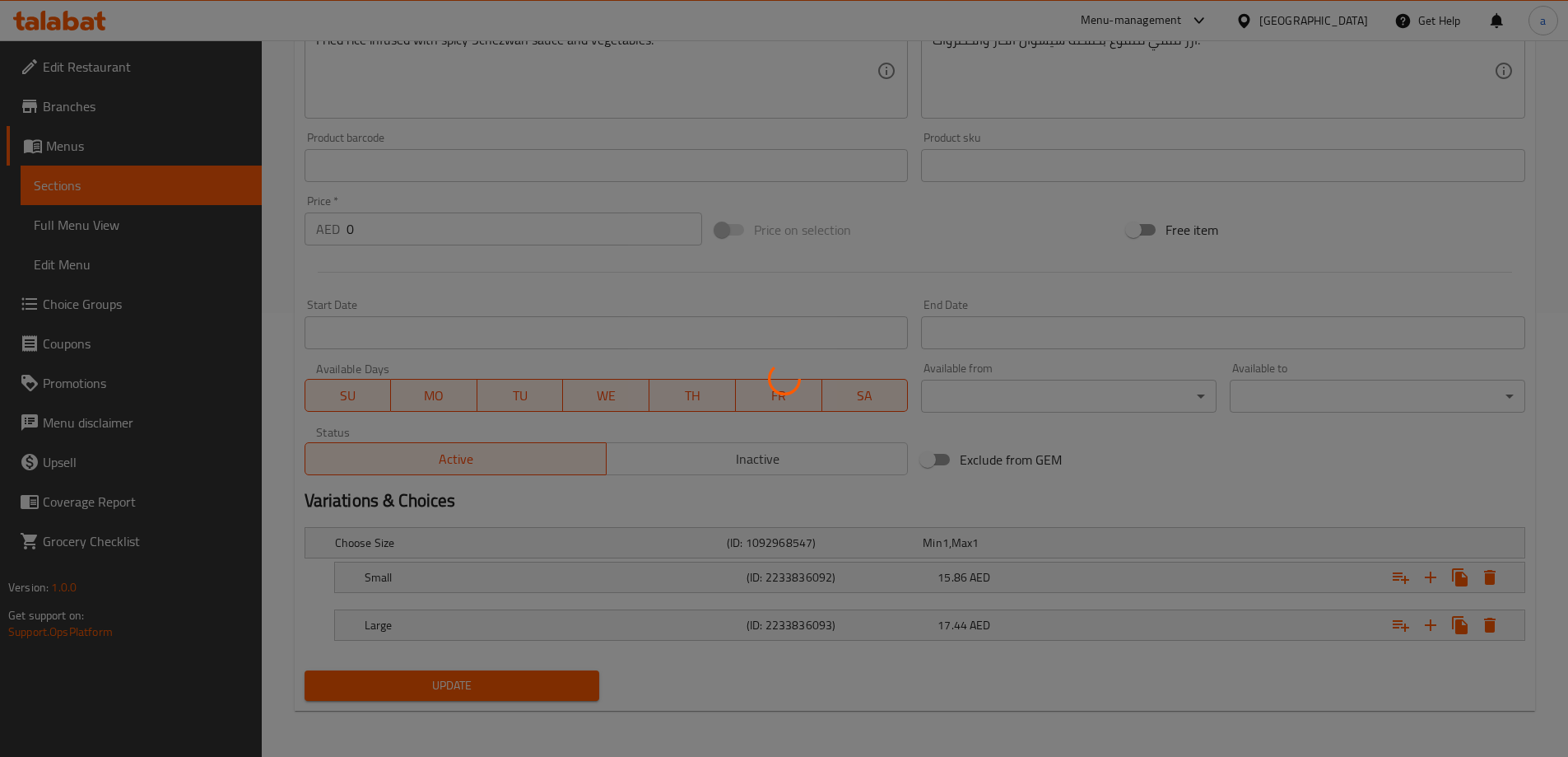
click at [168, 224] on div at bounding box center [784, 378] width 1568 height 757
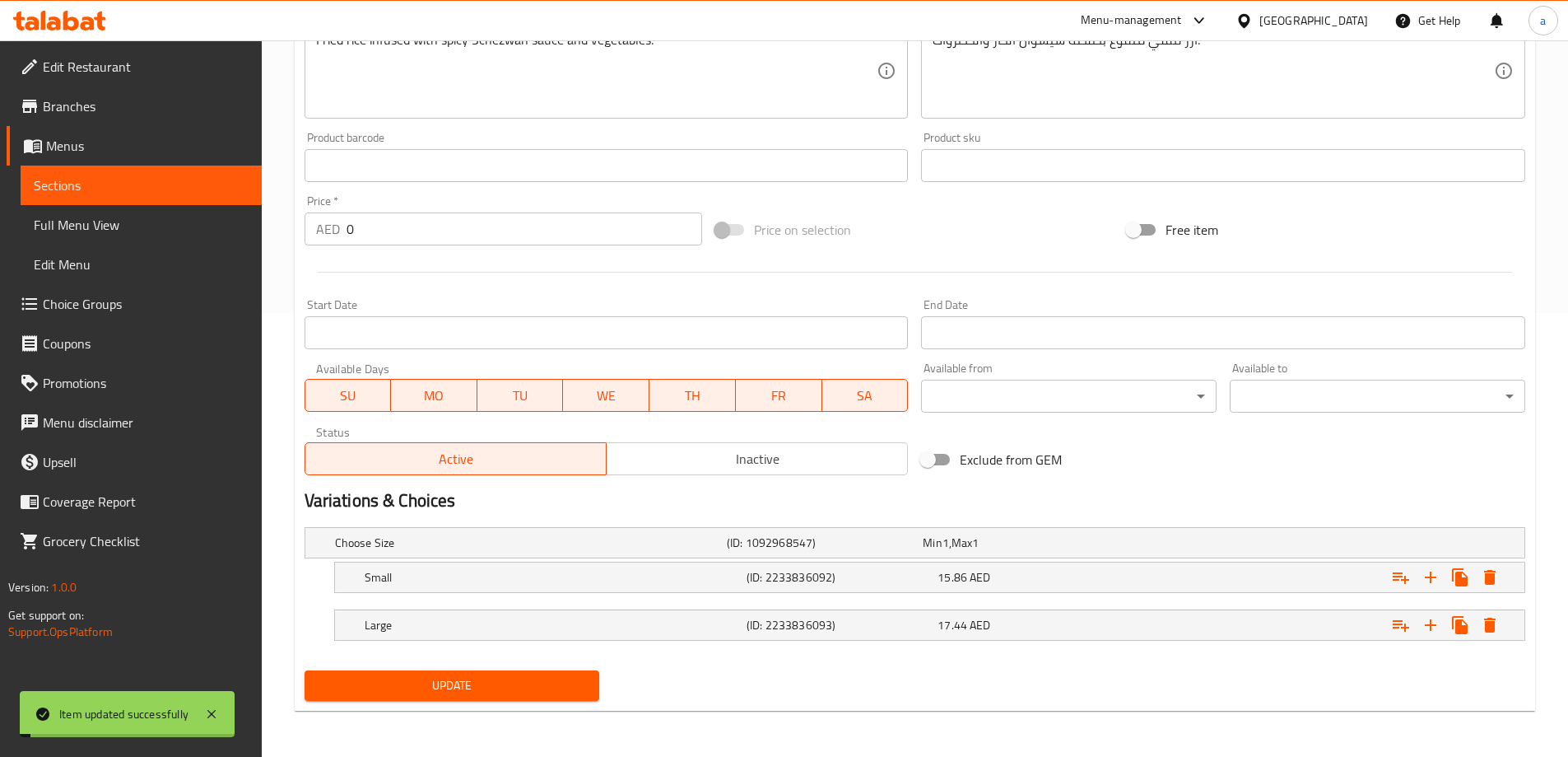
click at [168, 224] on span "Full Menu View" at bounding box center [141, 225] width 215 height 20
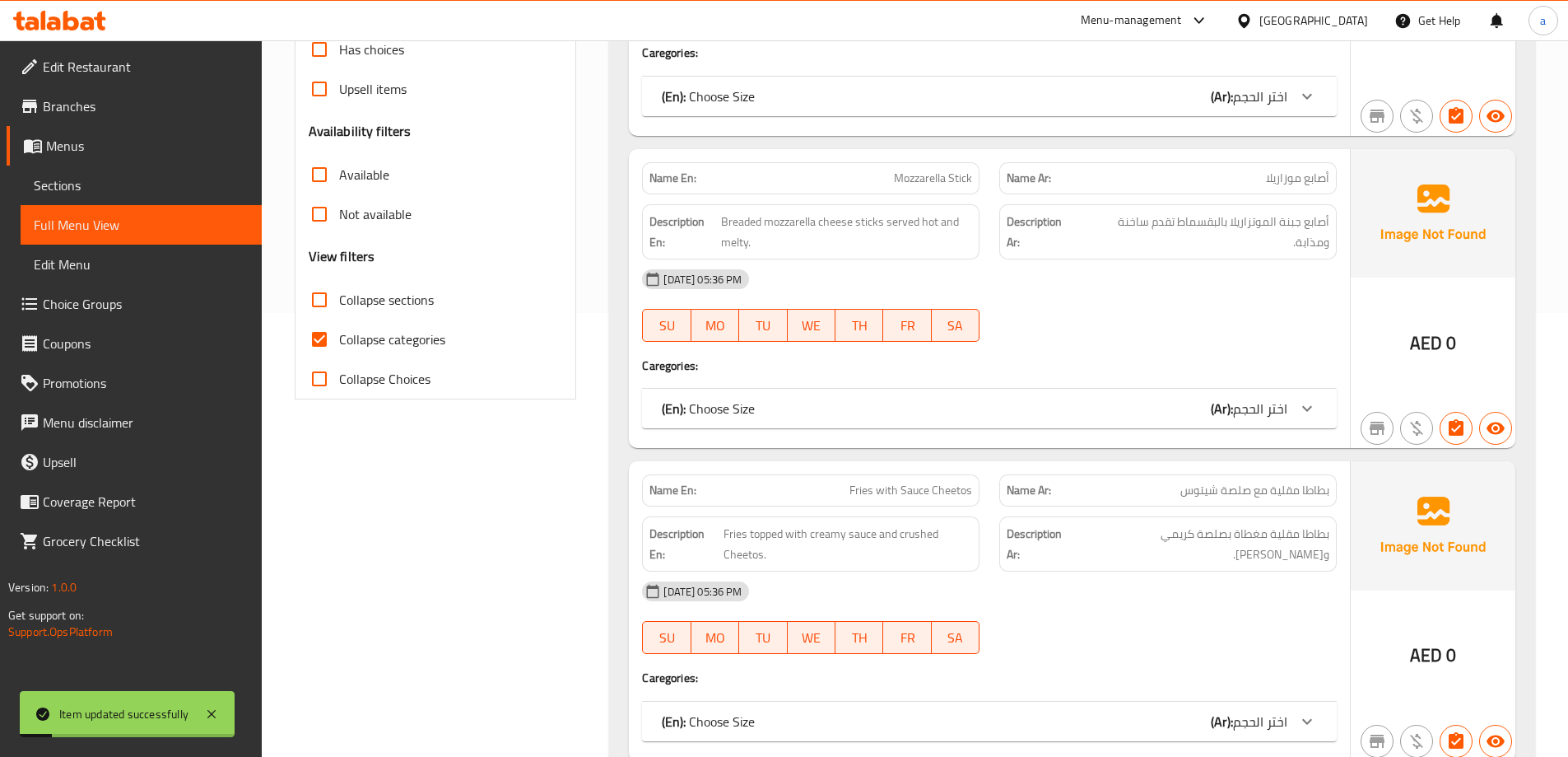
click at [358, 337] on span "Collapse categories" at bounding box center [393, 339] width 106 height 20
click at [340, 337] on input "Collapse categories" at bounding box center [320, 340] width 40 height 40
checkbox input "false"
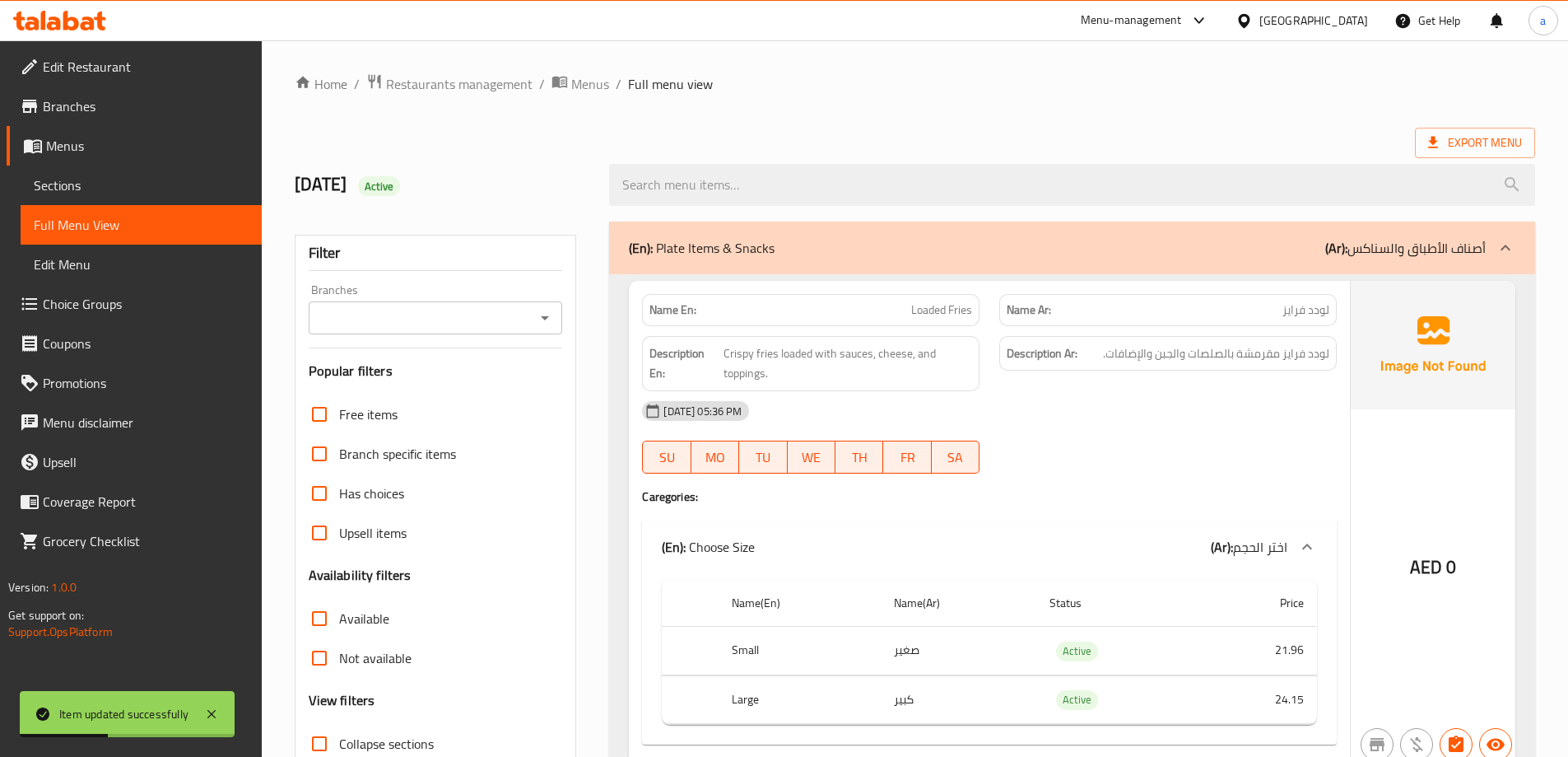
click at [1358, 262] on div "(En): Plate Items & Snacks (Ar): أصناف الأطباق والسناكس" at bounding box center [1072, 248] width 926 height 53
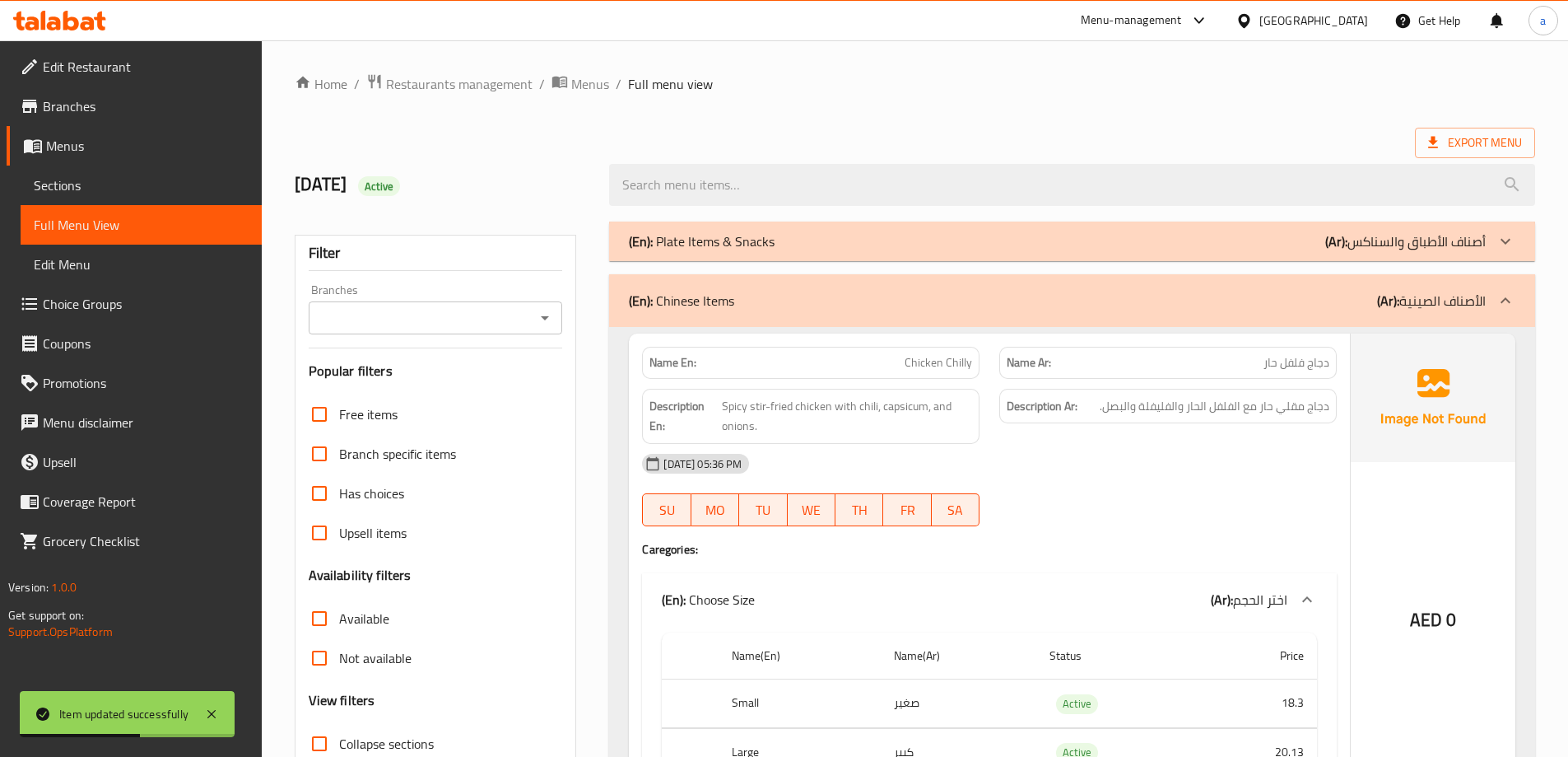
click at [1357, 303] on div "(En): Chinese Items (Ar): الأصناف الصينية" at bounding box center [1057, 300] width 857 height 20
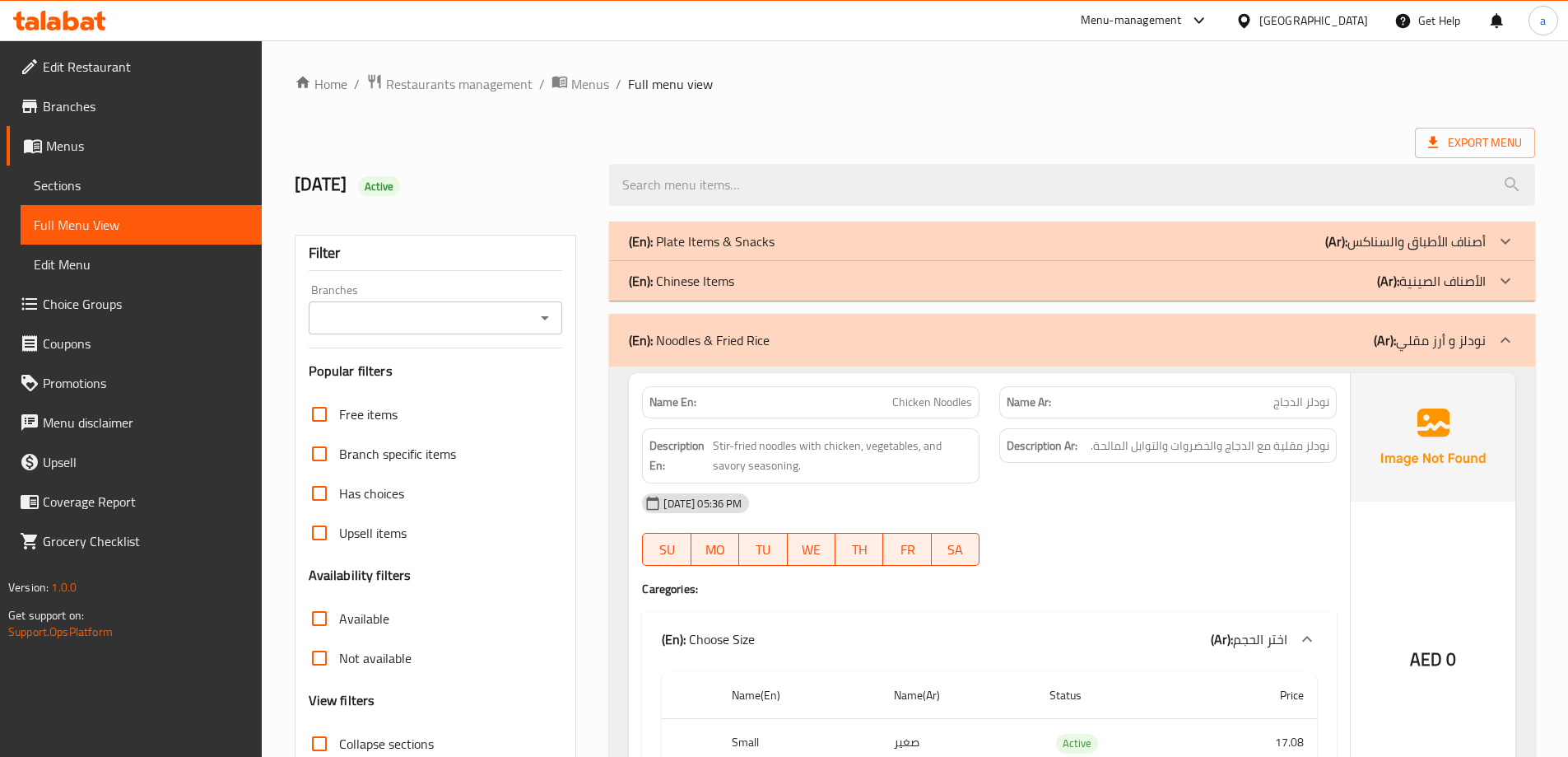
click at [1439, 353] on div "(En): Noodles & Fried Rice (Ar): نودلز و أرز مقلي" at bounding box center [1072, 341] width 926 height 53
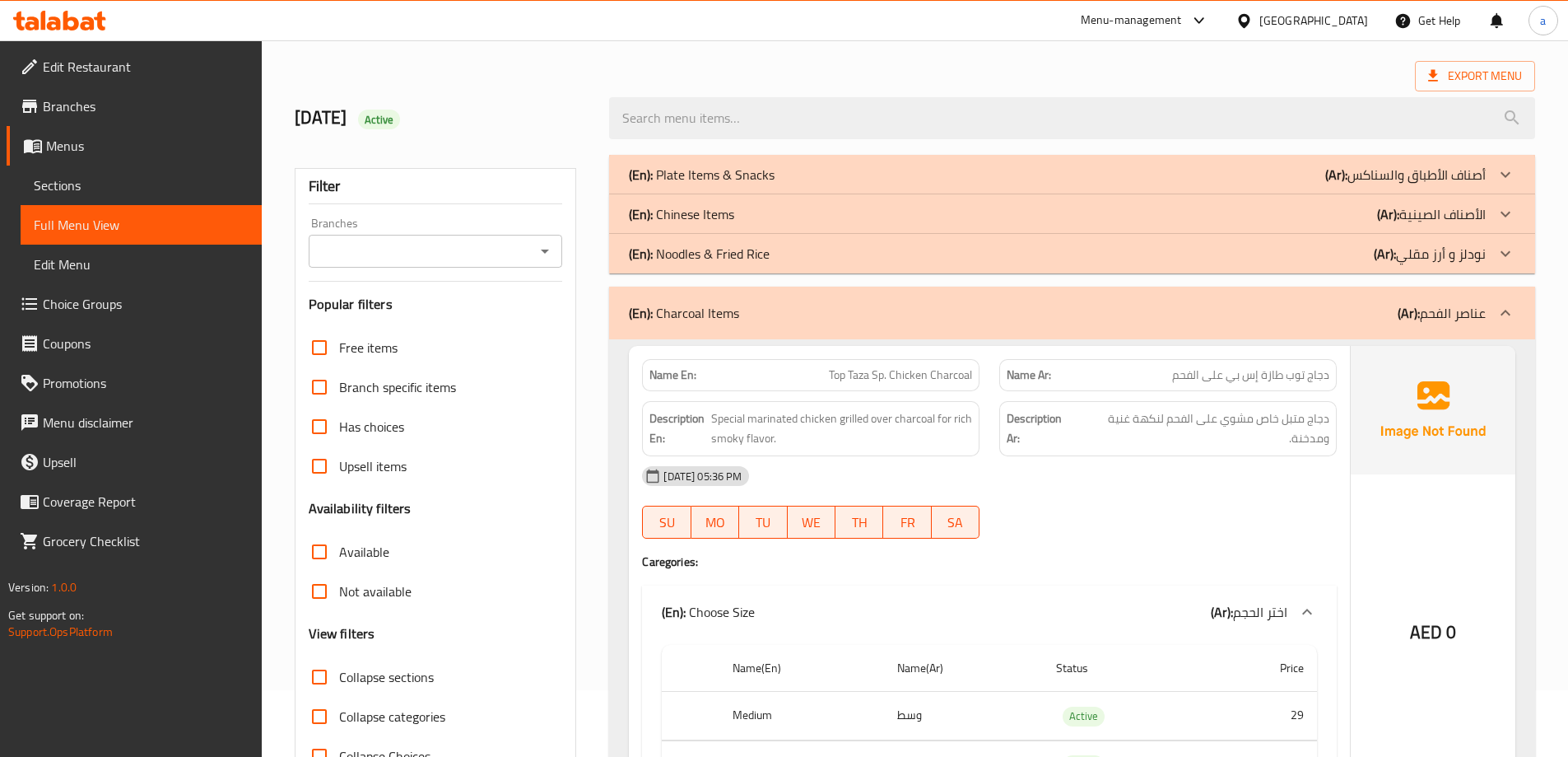
scroll to position [494, 0]
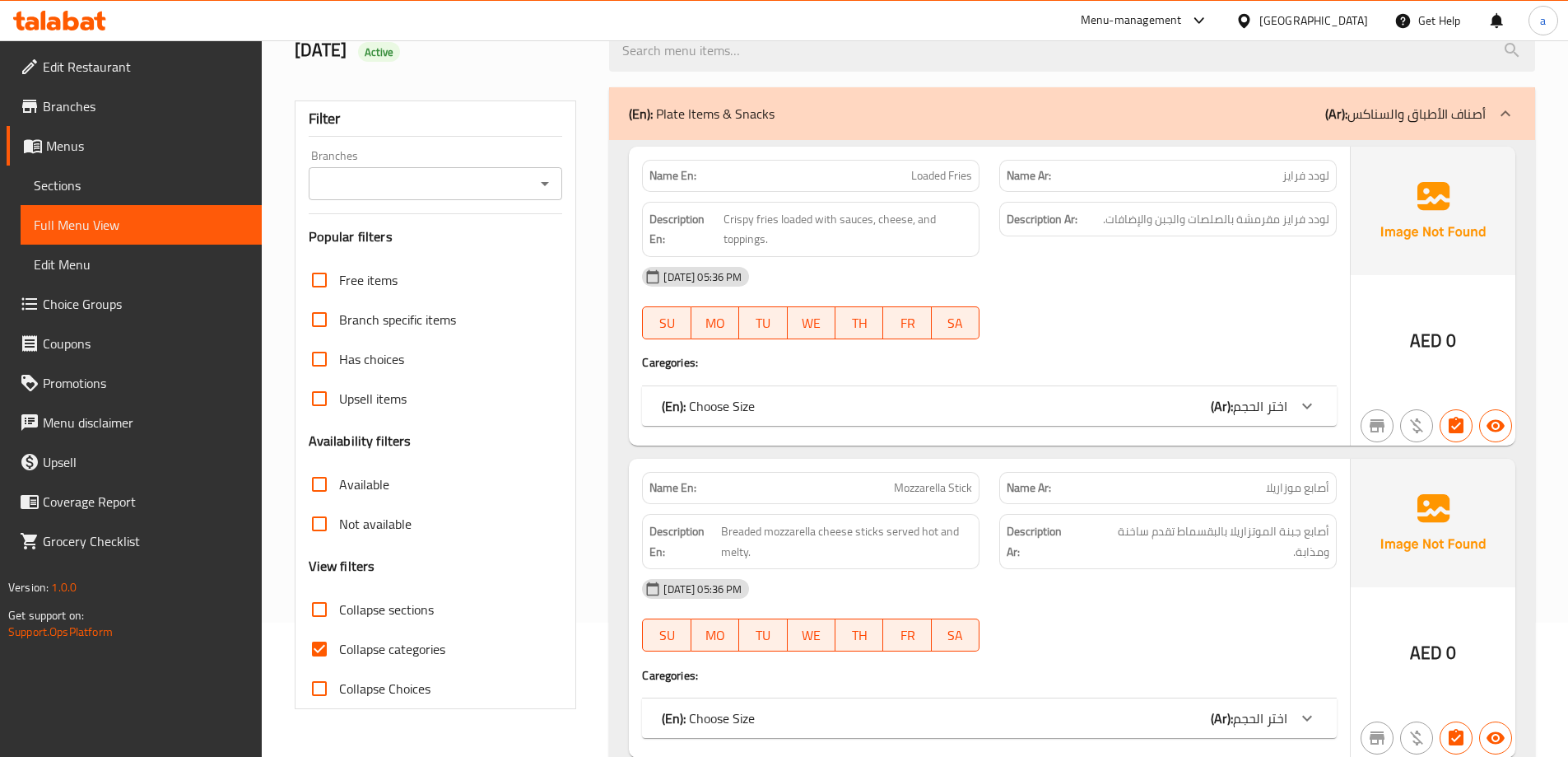
scroll to position [329, 0]
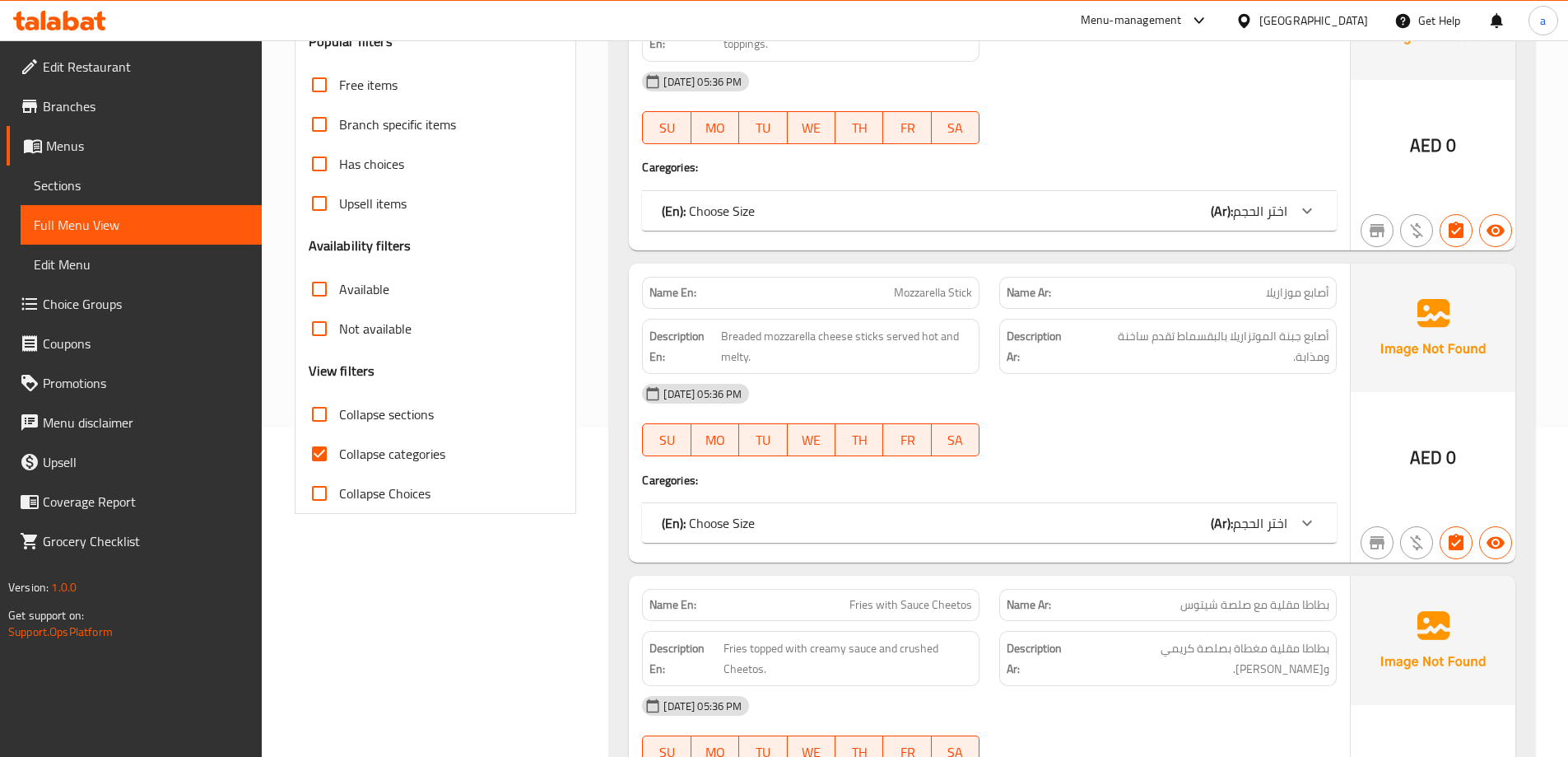
click at [389, 456] on span "Collapse categories" at bounding box center [393, 453] width 106 height 20
click at [340, 456] on input "Collapse categories" at bounding box center [320, 453] width 40 height 40
checkbox input "false"
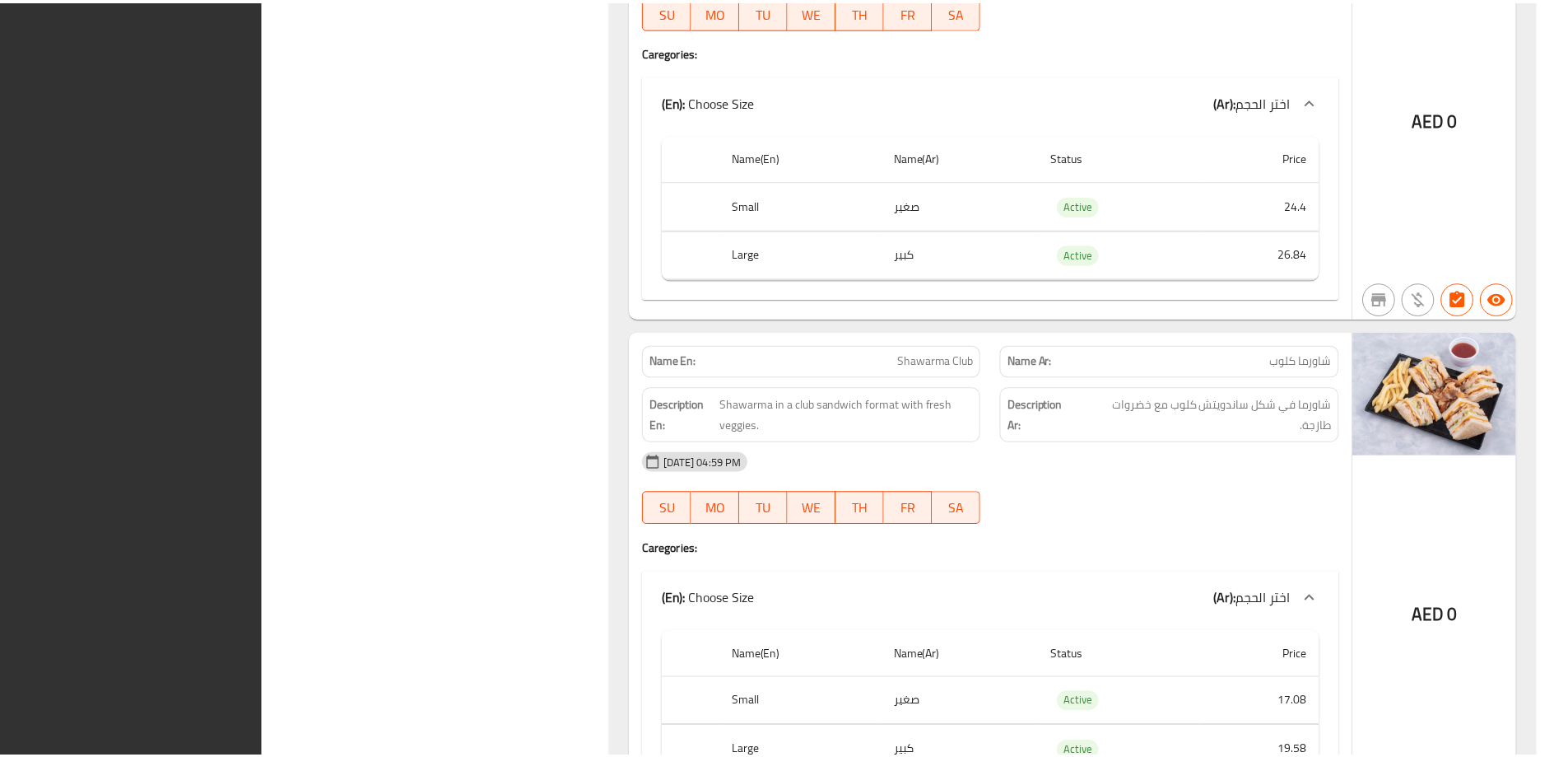
scroll to position [16677, 0]
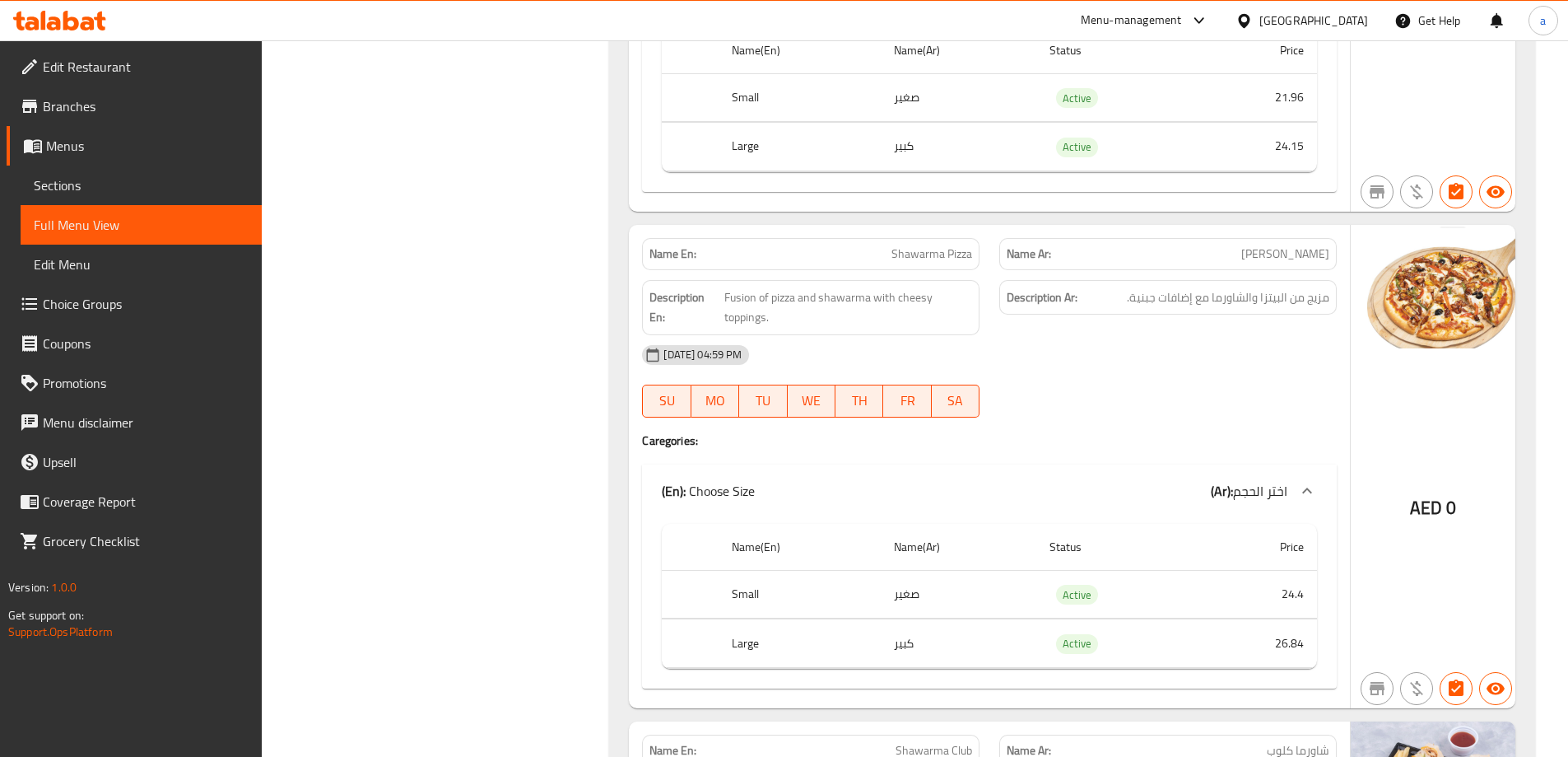
click at [146, 184] on span "Sections" at bounding box center [141, 185] width 215 height 20
